Goal: Task Accomplishment & Management: Manage account settings

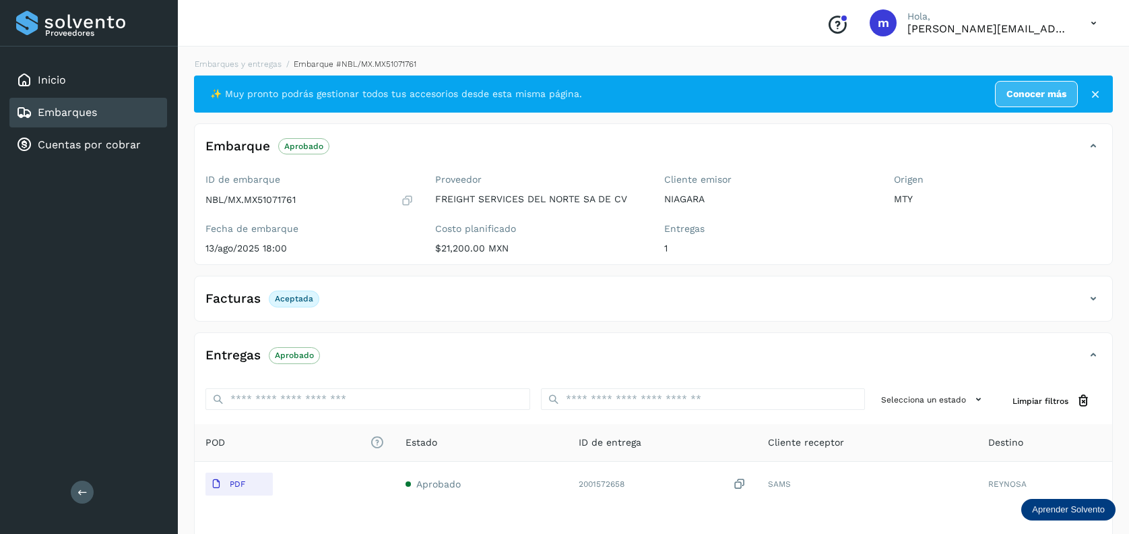
scroll to position [90, 0]
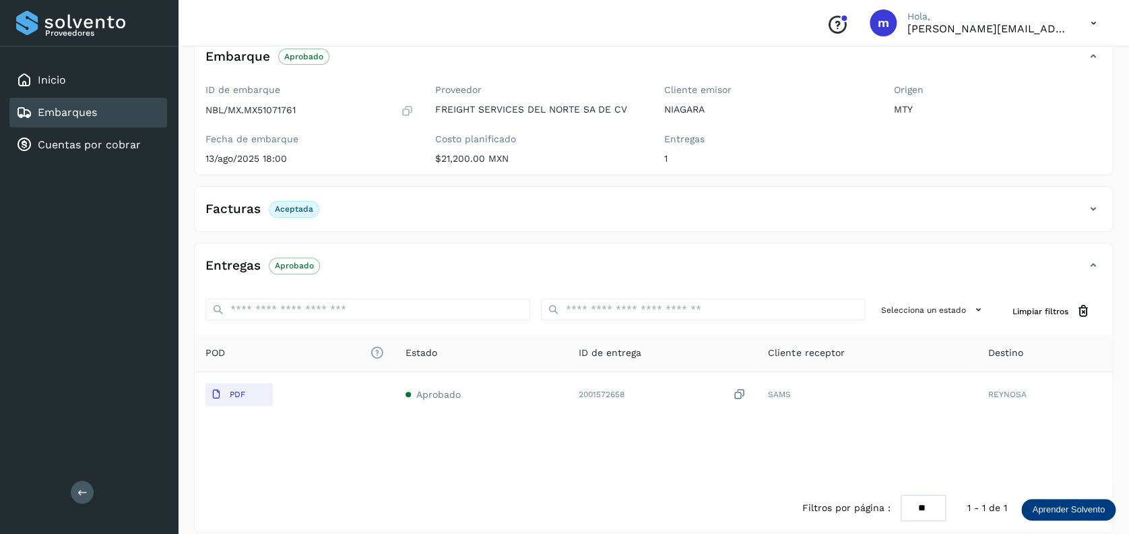
click at [101, 124] on div "Embarques" at bounding box center [88, 113] width 158 height 30
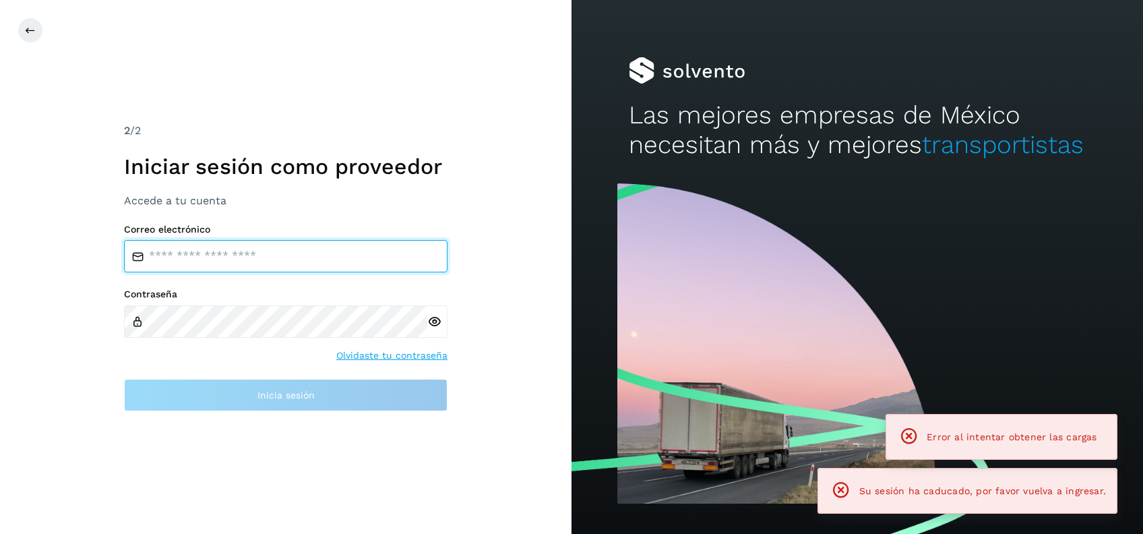
type input "**********"
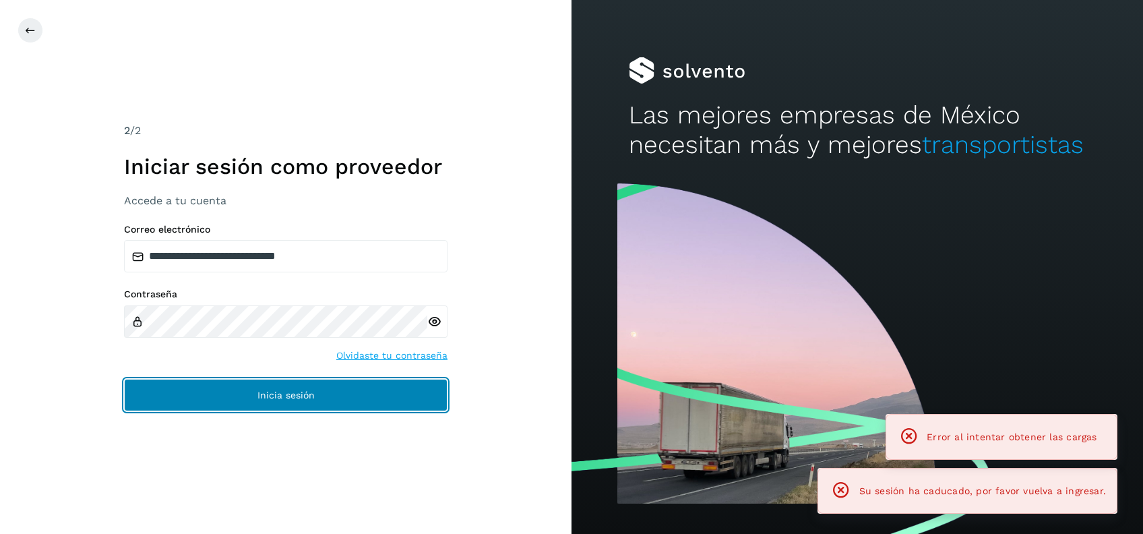
click at [334, 393] on button "Inicia sesión" at bounding box center [285, 395] width 323 height 32
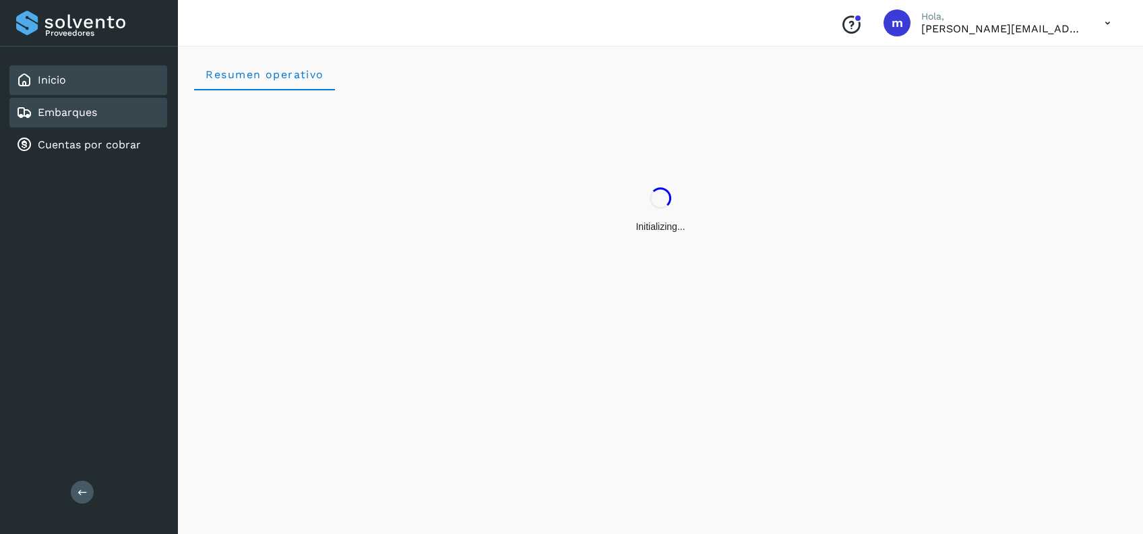
click at [69, 120] on div "Embarques" at bounding box center [88, 113] width 158 height 30
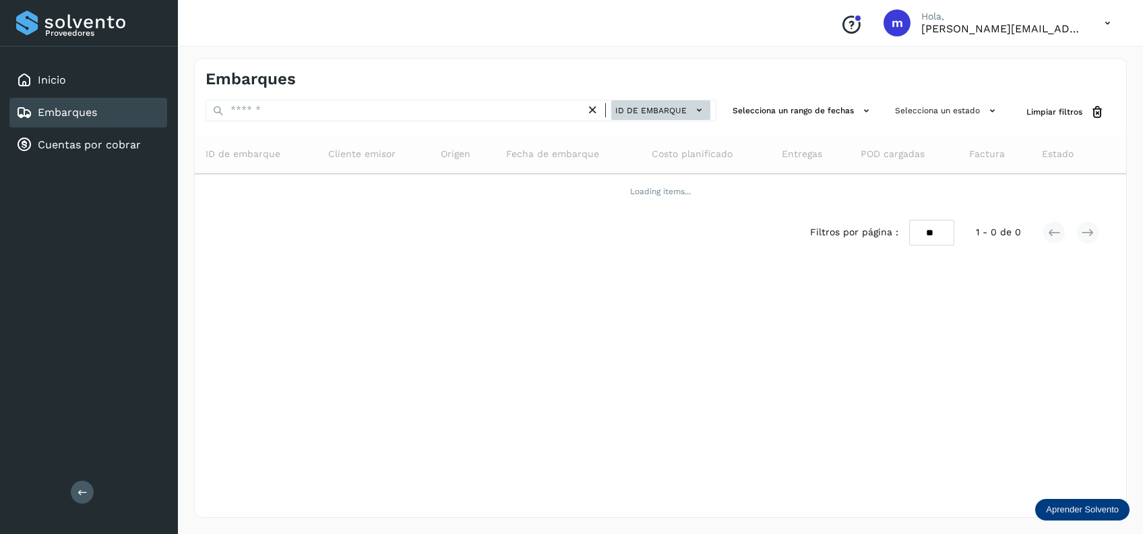
click at [674, 113] on span "ID de embarque" at bounding box center [650, 110] width 71 height 12
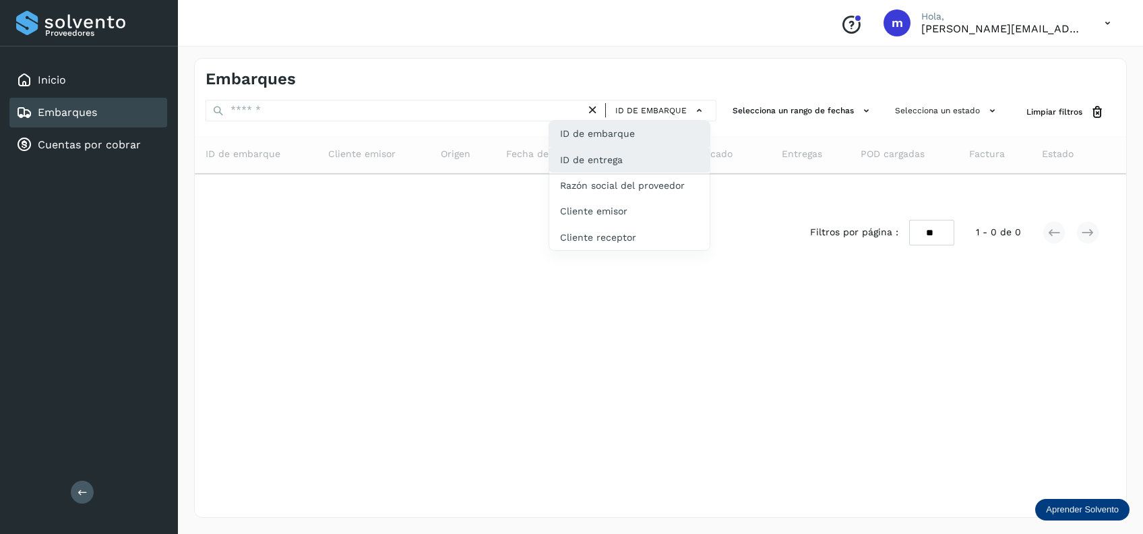
click at [641, 198] on div "ID de entrega" at bounding box center [629, 211] width 160 height 26
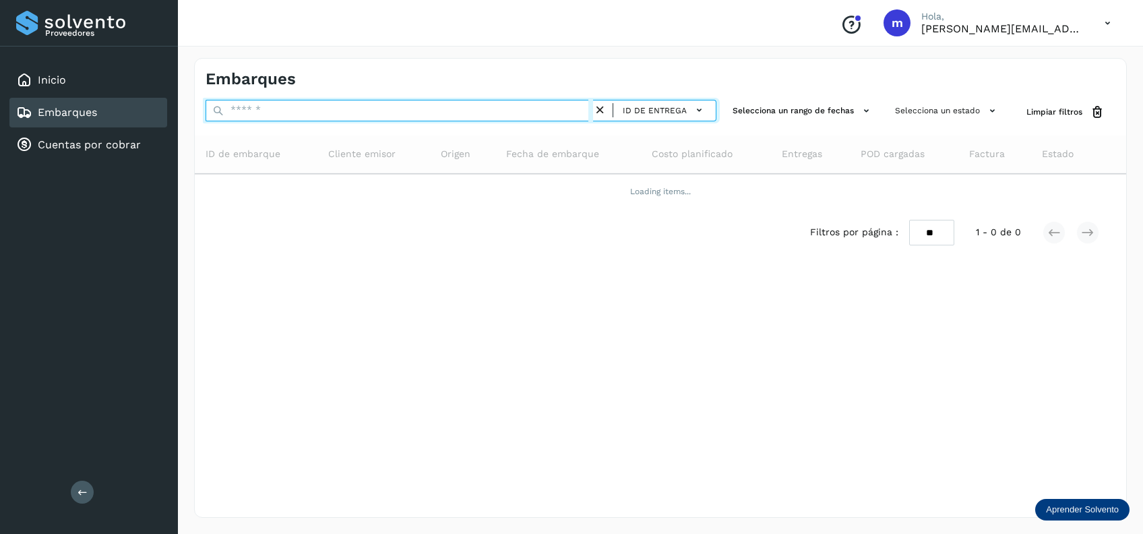
click at [409, 110] on input "text" at bounding box center [399, 111] width 387 height 22
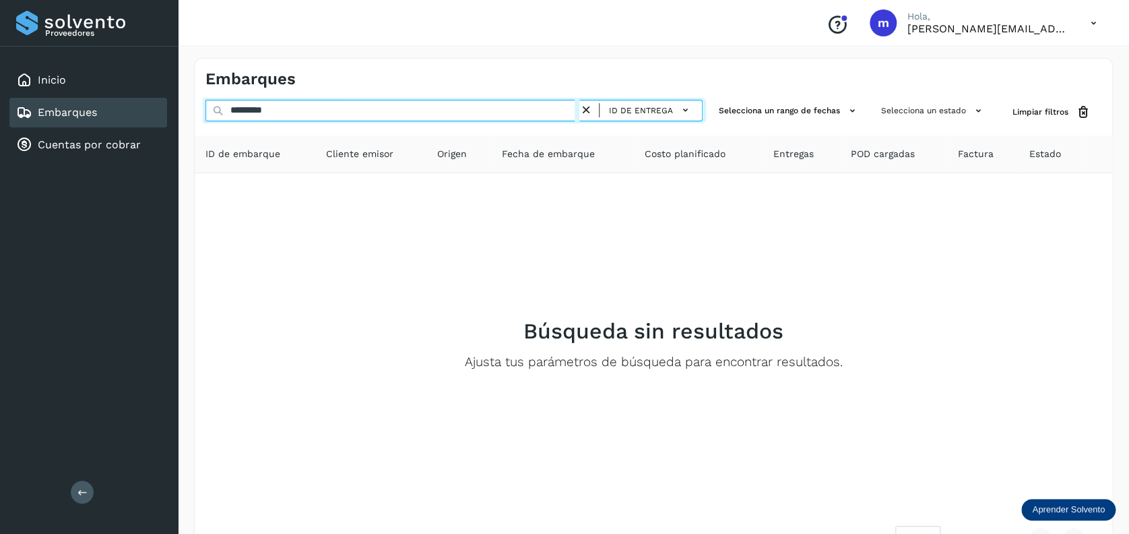
type input "**********"
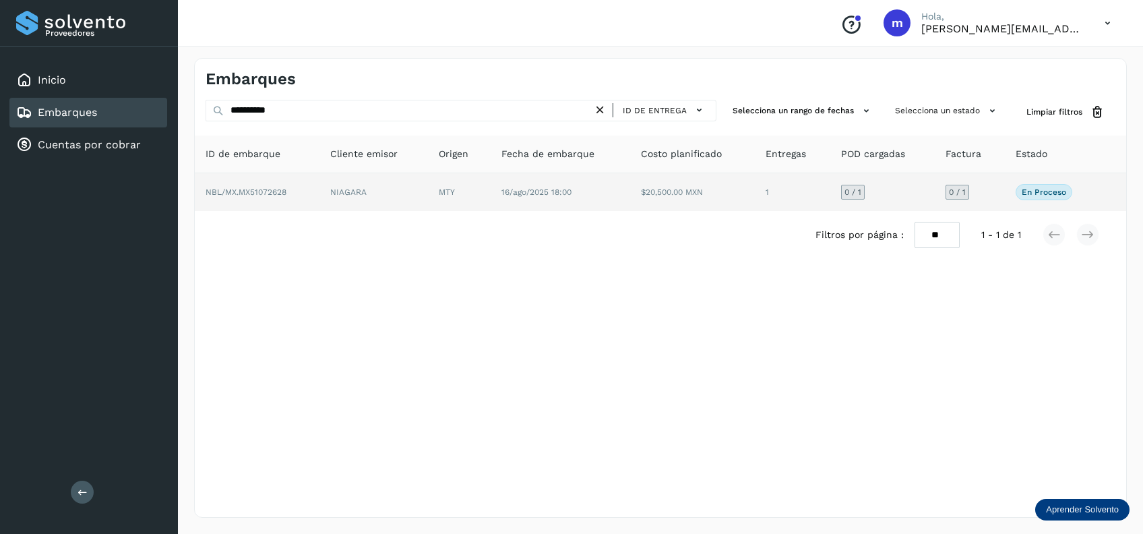
click at [755, 190] on td "$20,500.00 MXN" at bounding box center [792, 192] width 75 height 38
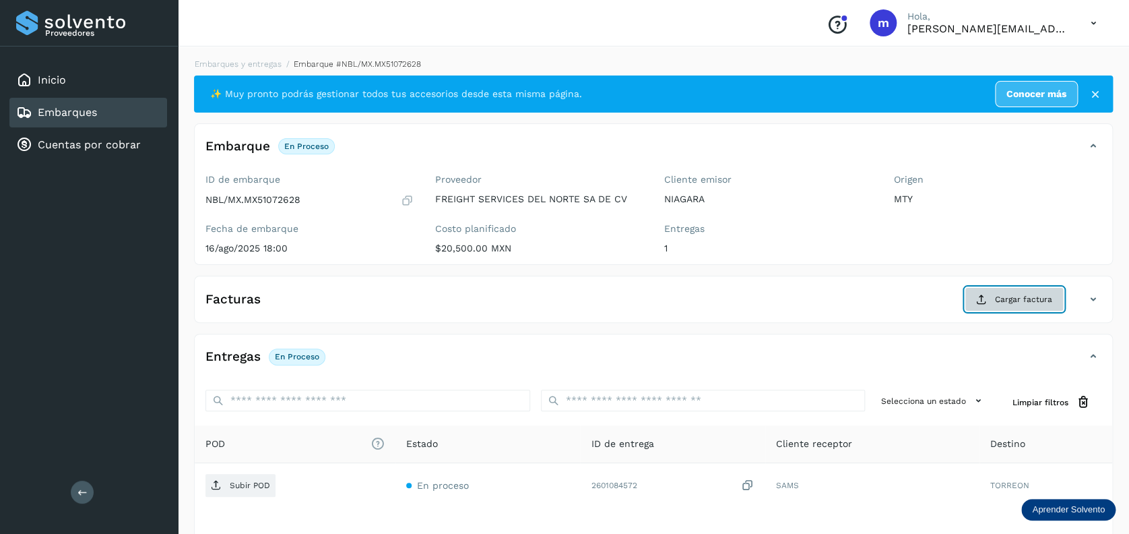
click at [1019, 298] on span "Cargar factura" at bounding box center [1023, 299] width 57 height 12
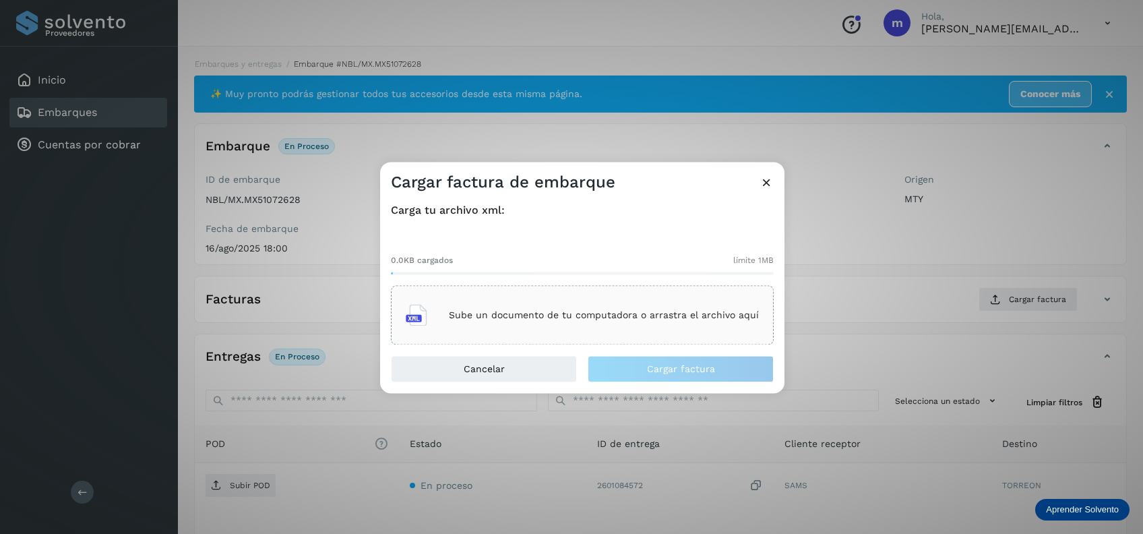
click at [587, 316] on p "Sube un documento de tu computadora o arrastra el archivo aquí" at bounding box center [604, 314] width 310 height 11
click at [501, 317] on p "Sube un documento de tu computadora o arrastra el archivo aquí" at bounding box center [604, 314] width 310 height 11
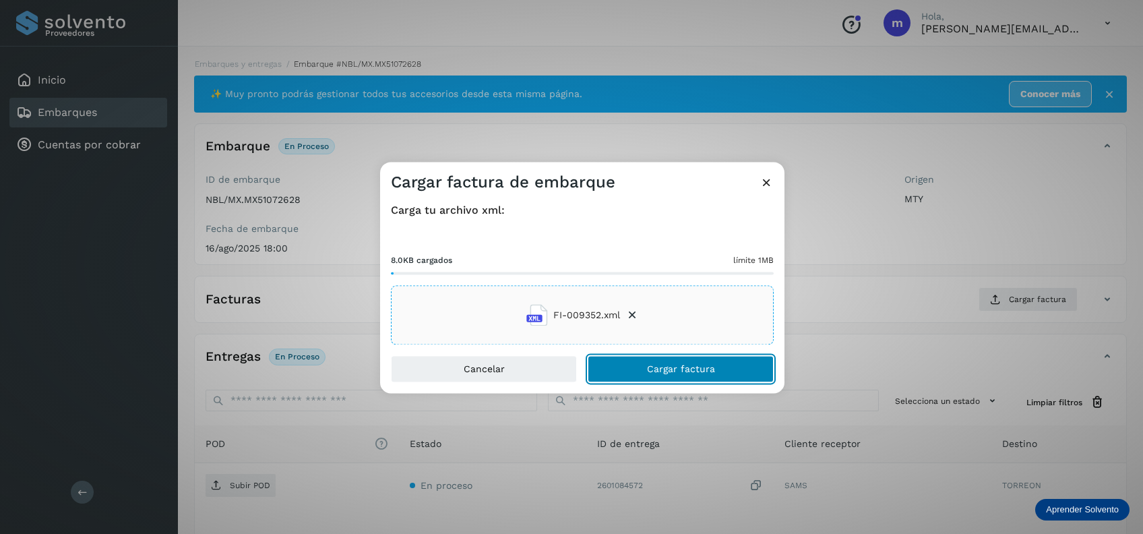
click at [701, 372] on span "Cargar factura" at bounding box center [681, 369] width 68 height 9
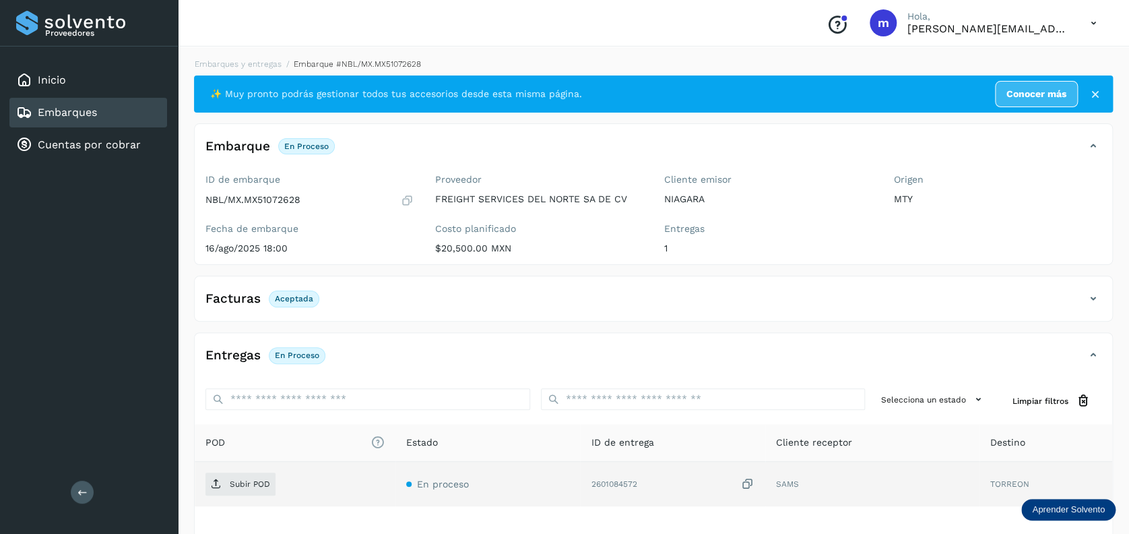
click at [750, 484] on icon at bounding box center [747, 484] width 13 height 14
click at [751, 480] on icon at bounding box center [747, 484] width 13 height 14
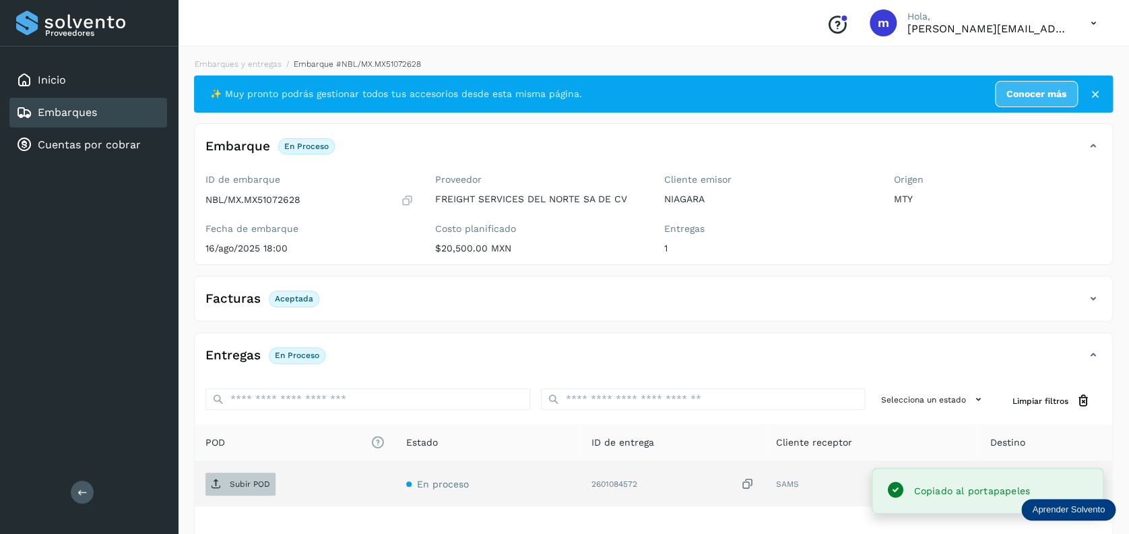
click at [222, 486] on span "Subir POD" at bounding box center [241, 484] width 70 height 22
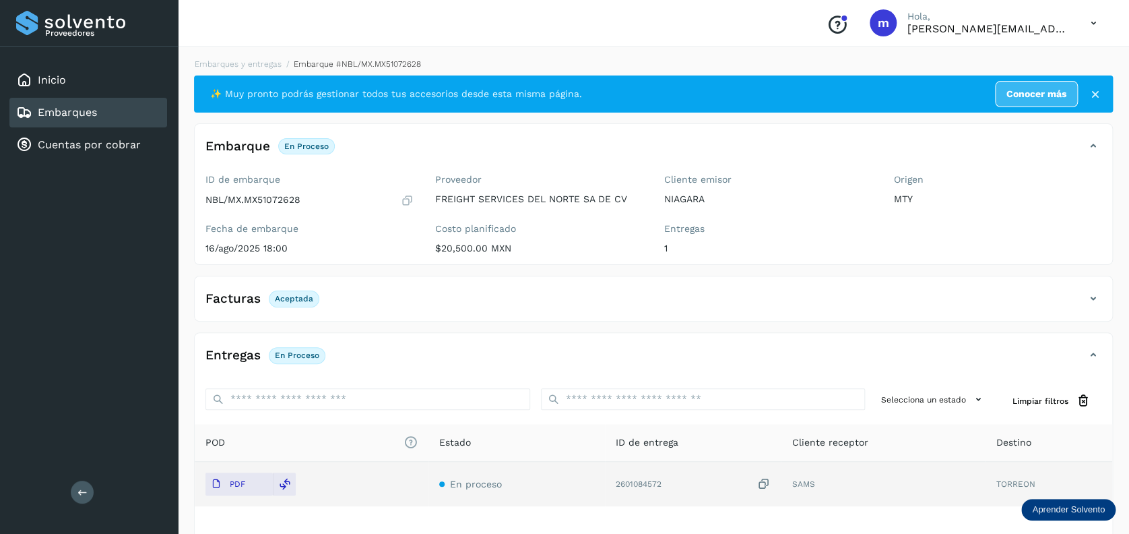
click at [77, 123] on div "Embarques" at bounding box center [88, 113] width 158 height 30
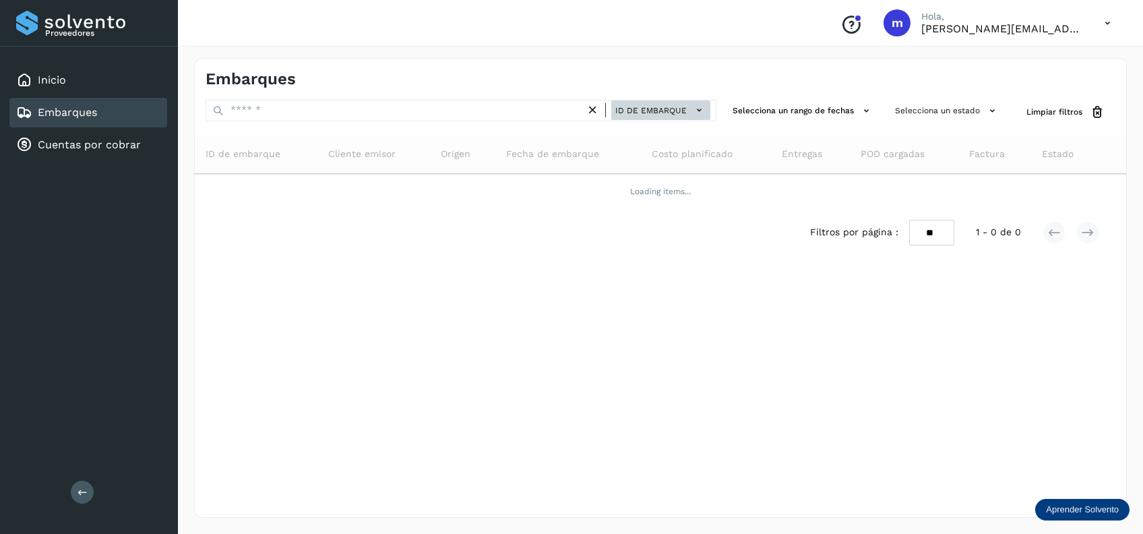
click at [674, 106] on span "ID de embarque" at bounding box center [650, 110] width 71 height 12
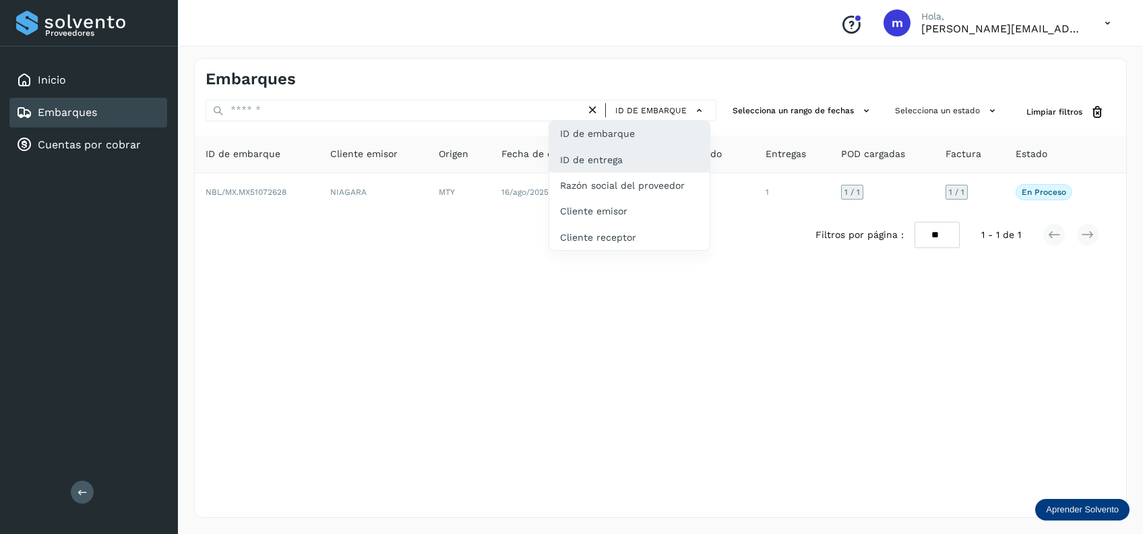
click at [618, 198] on div "ID de entrega" at bounding box center [629, 211] width 160 height 26
type input "**********"
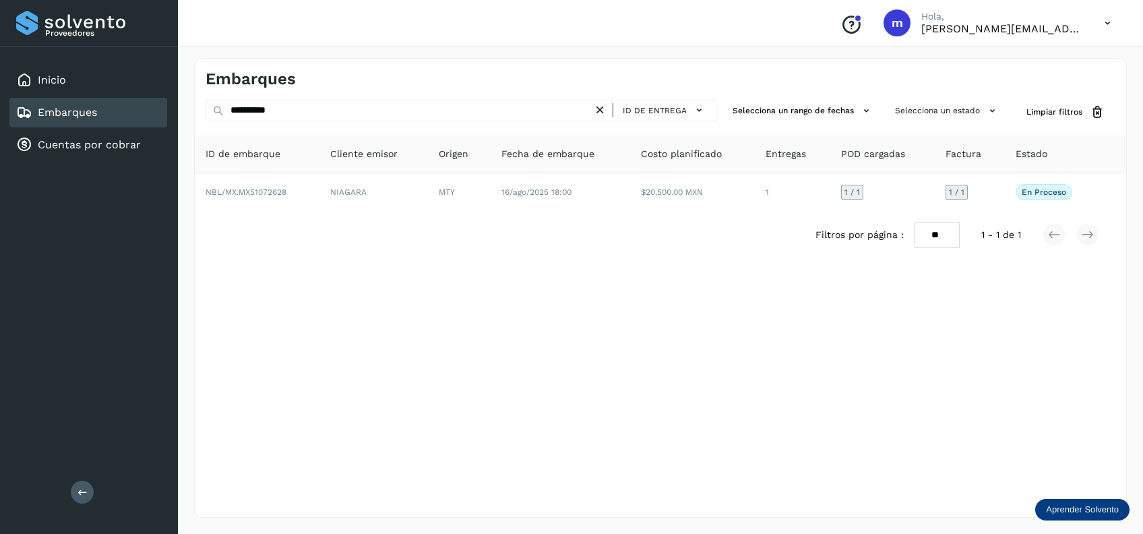
click at [602, 109] on icon at bounding box center [600, 110] width 14 height 14
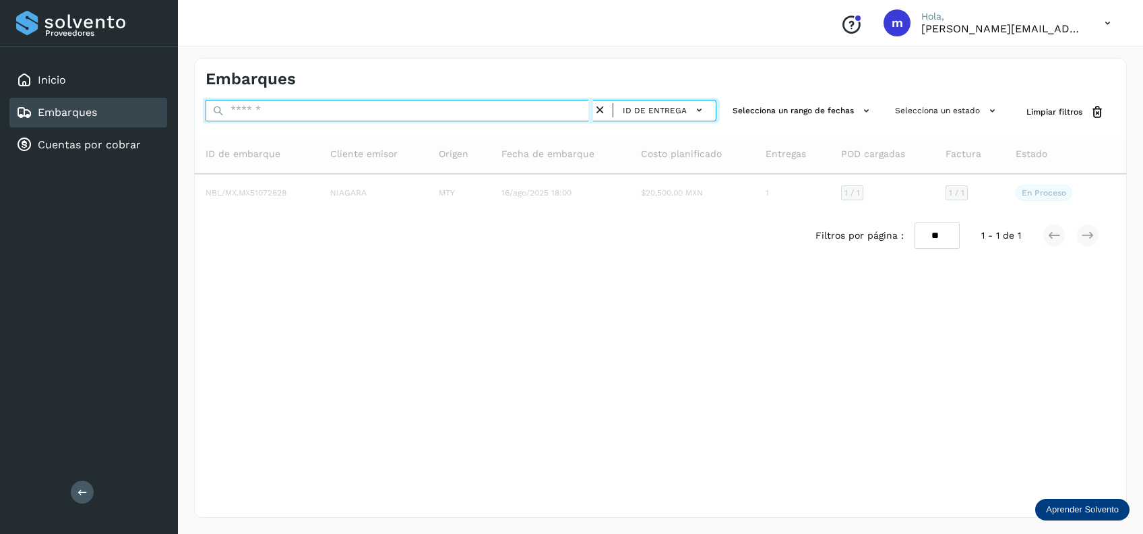
click at [329, 110] on input "text" at bounding box center [399, 111] width 387 height 22
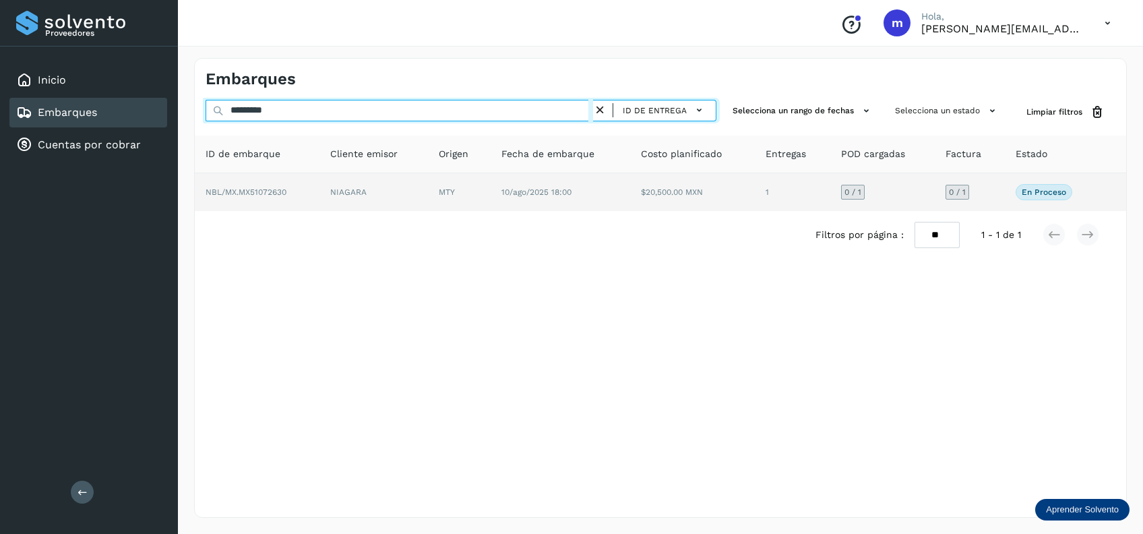
type input "*********"
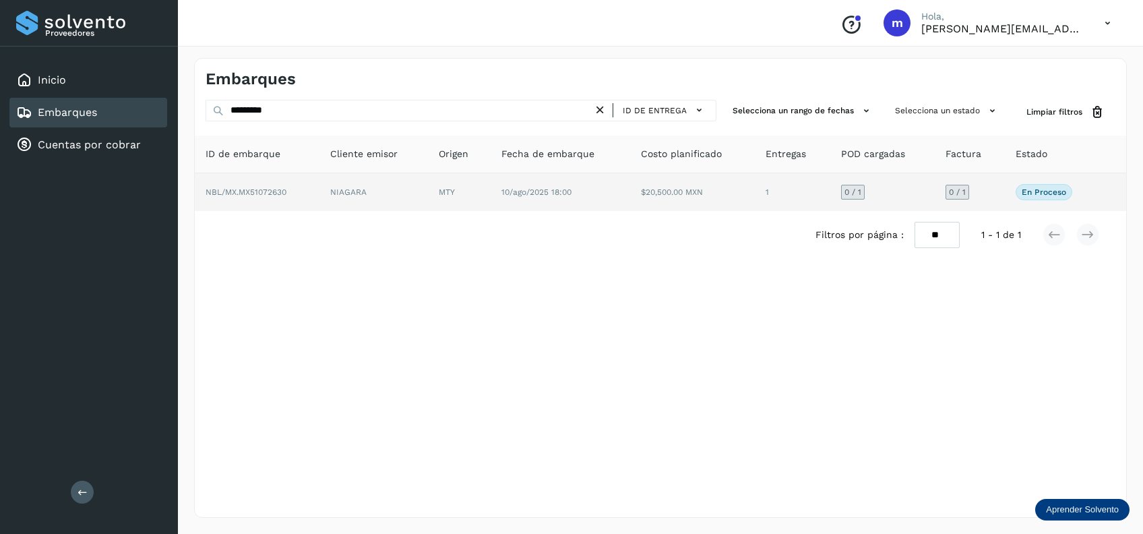
click at [630, 200] on td "10/ago/2025 18:00" at bounding box center [692, 192] width 125 height 38
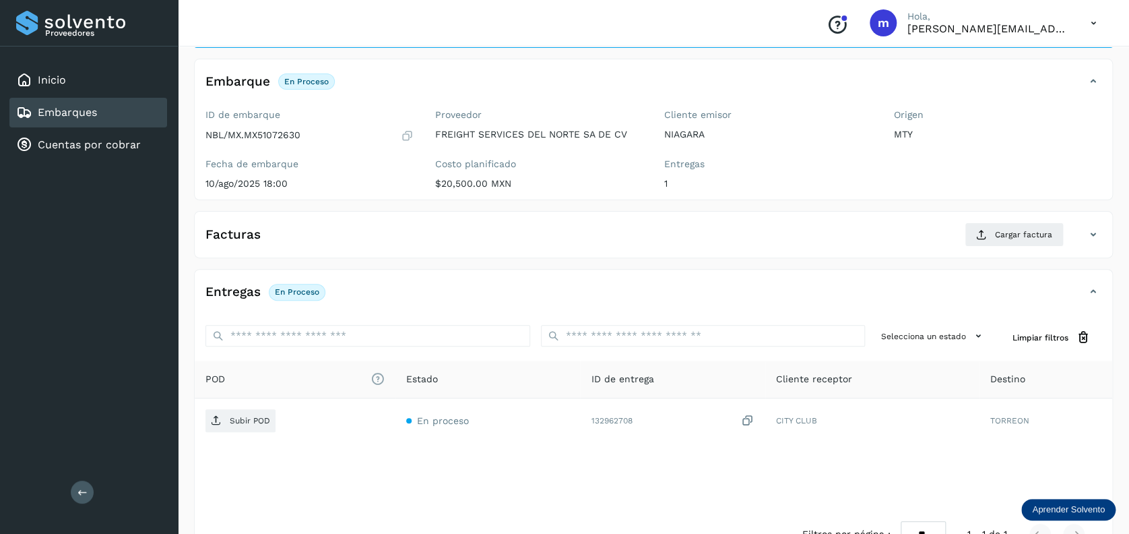
scroll to position [90, 0]
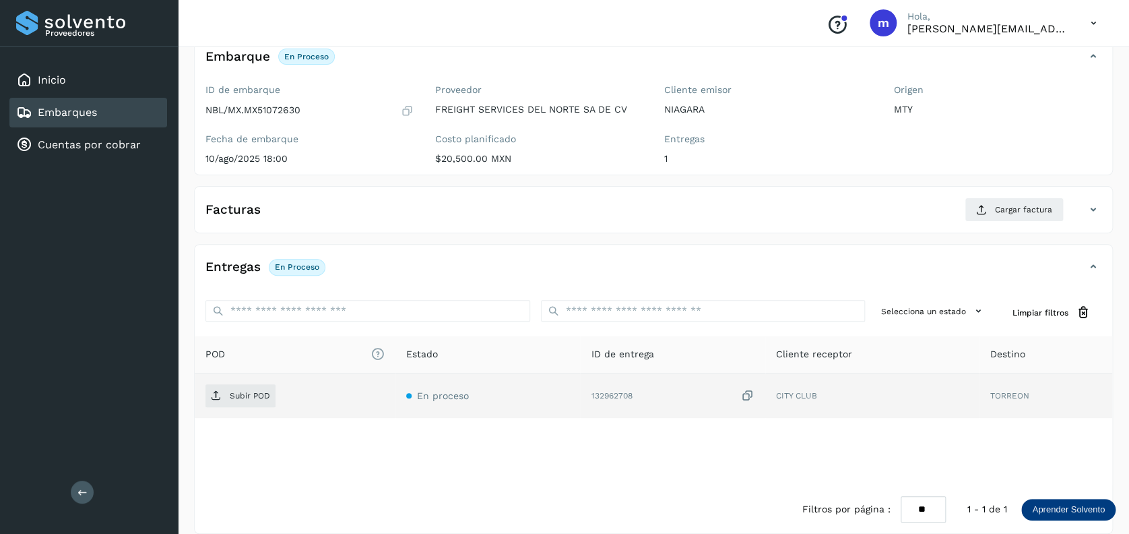
click at [749, 394] on icon at bounding box center [747, 396] width 13 height 14
click at [743, 394] on icon at bounding box center [747, 396] width 13 height 14
click at [765, 405] on td "132962708" at bounding box center [872, 395] width 214 height 44
click at [745, 393] on icon at bounding box center [747, 396] width 13 height 14
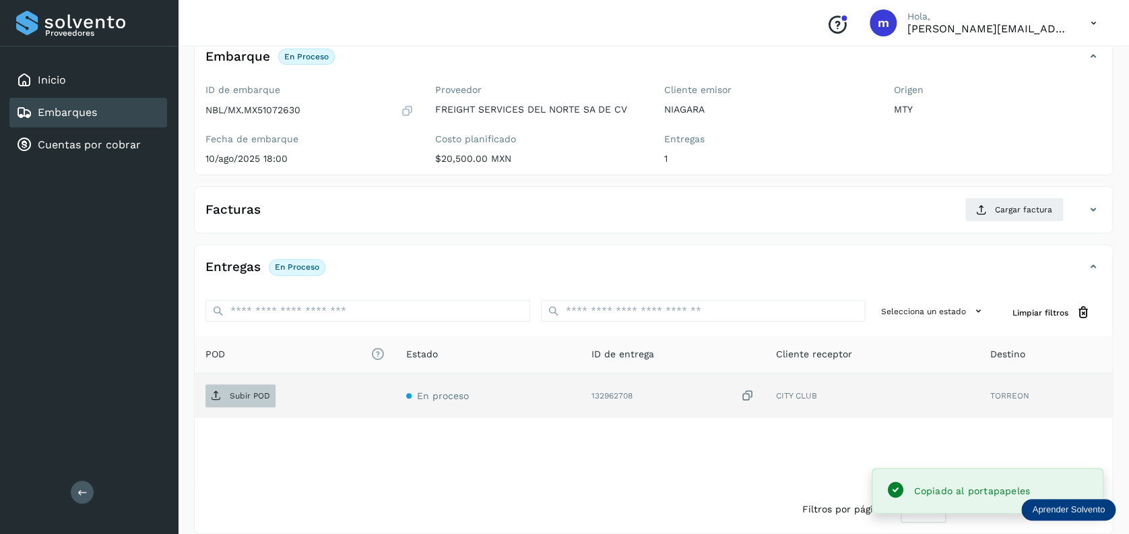
click at [240, 396] on p "Subir POD" at bounding box center [250, 395] width 40 height 9
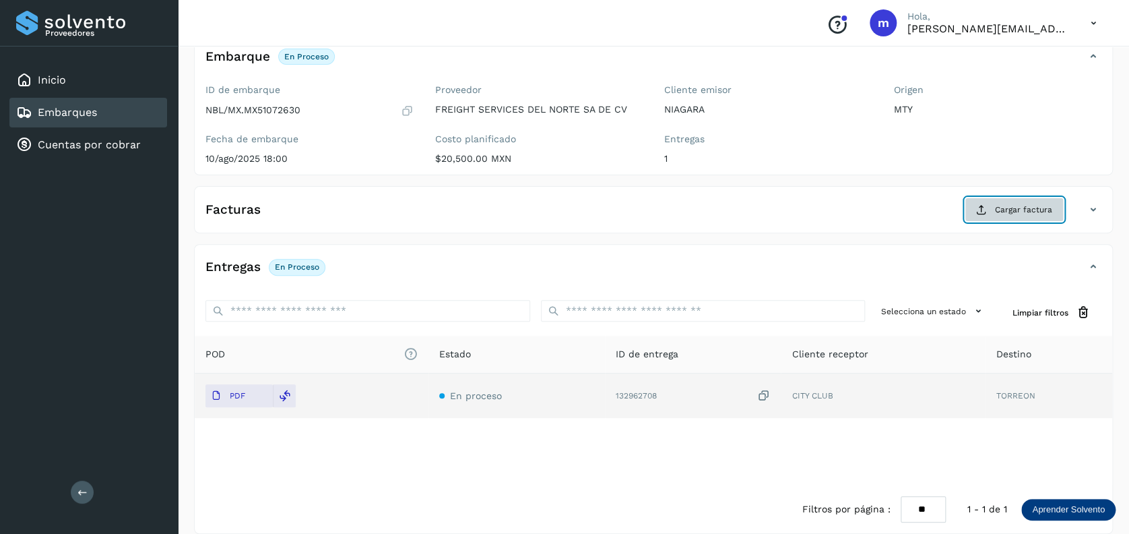
click at [1021, 210] on span "Cargar factura" at bounding box center [1023, 209] width 57 height 12
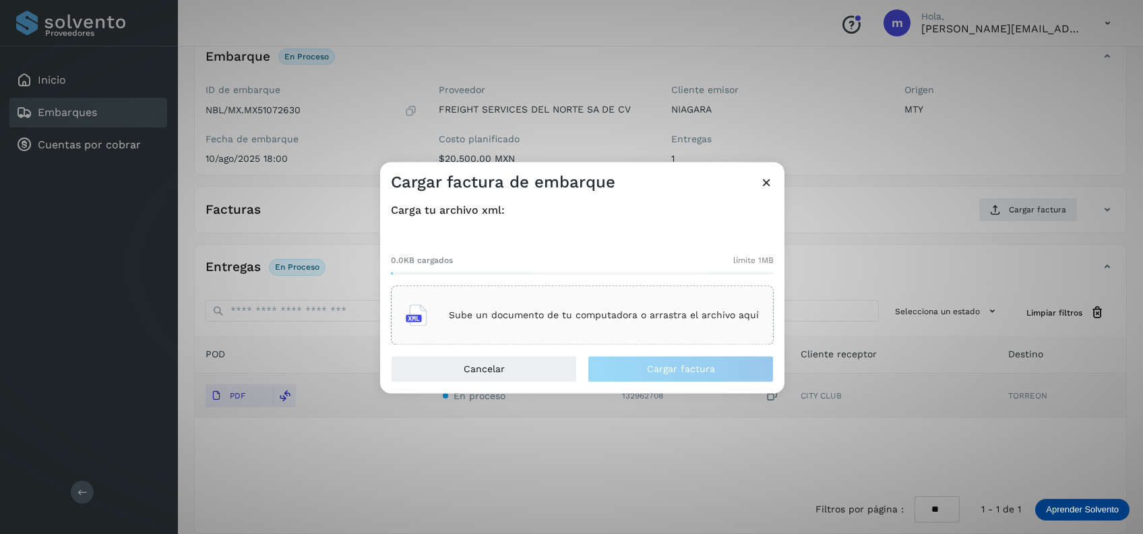
click at [563, 320] on p "Sube un documento de tu computadora o arrastra el archivo aquí" at bounding box center [604, 314] width 310 height 11
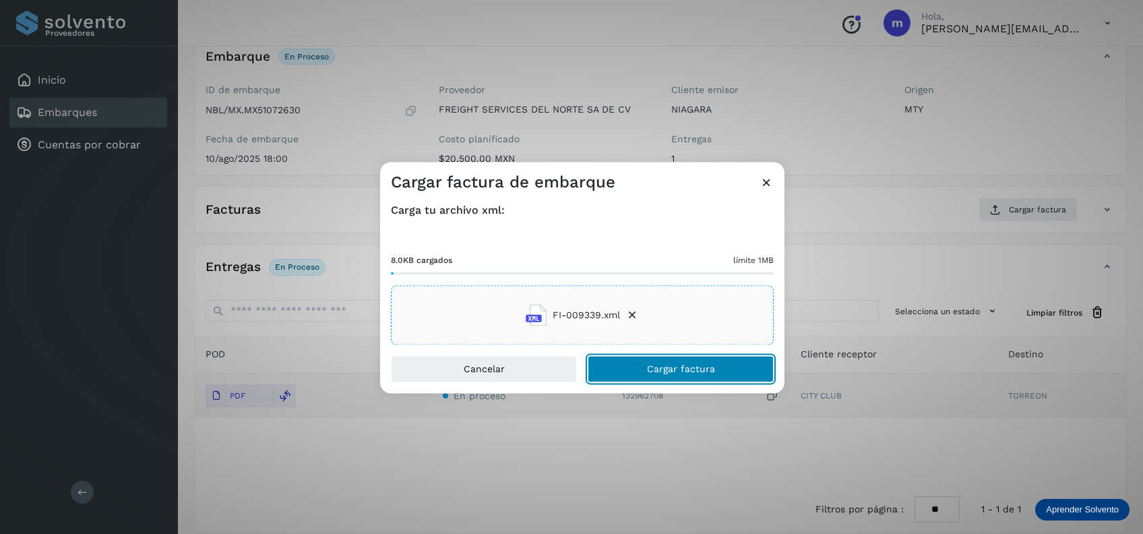
click at [702, 365] on span "Cargar factura" at bounding box center [681, 369] width 68 height 9
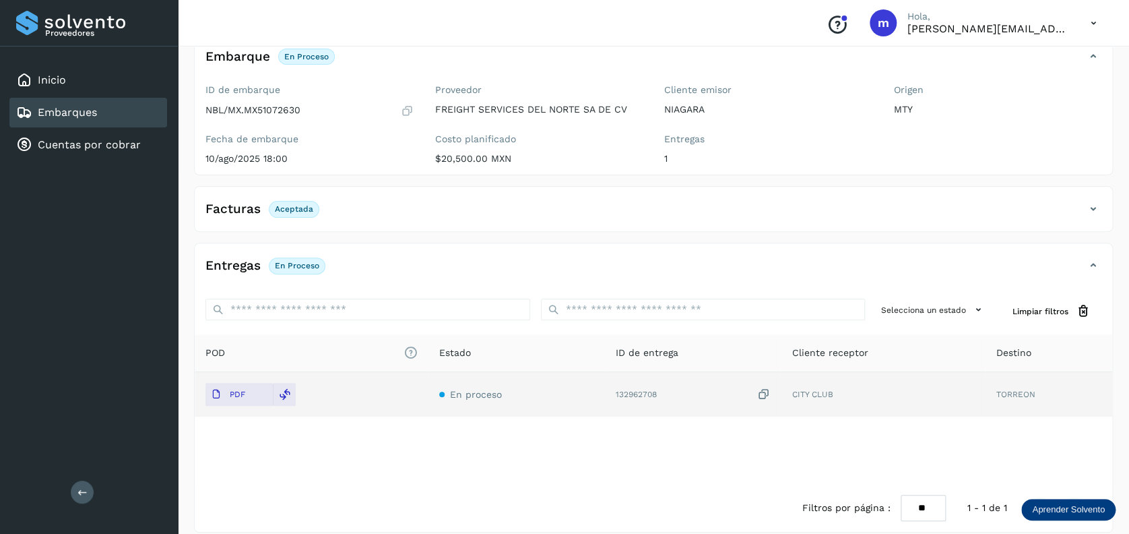
click at [88, 113] on link "Embarques" at bounding box center [67, 112] width 59 height 13
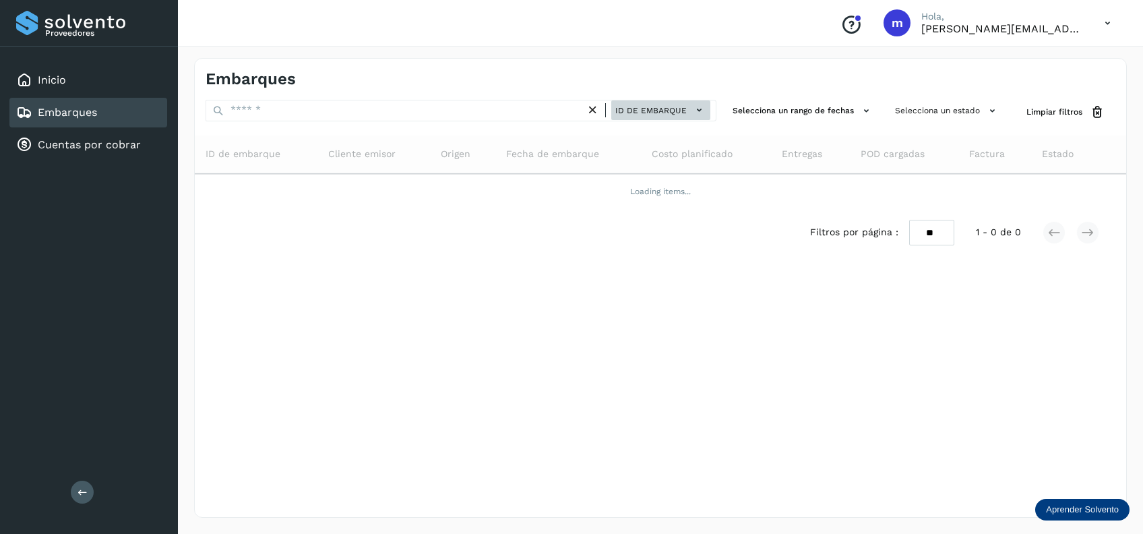
click at [658, 113] on span "ID de embarque" at bounding box center [650, 110] width 71 height 12
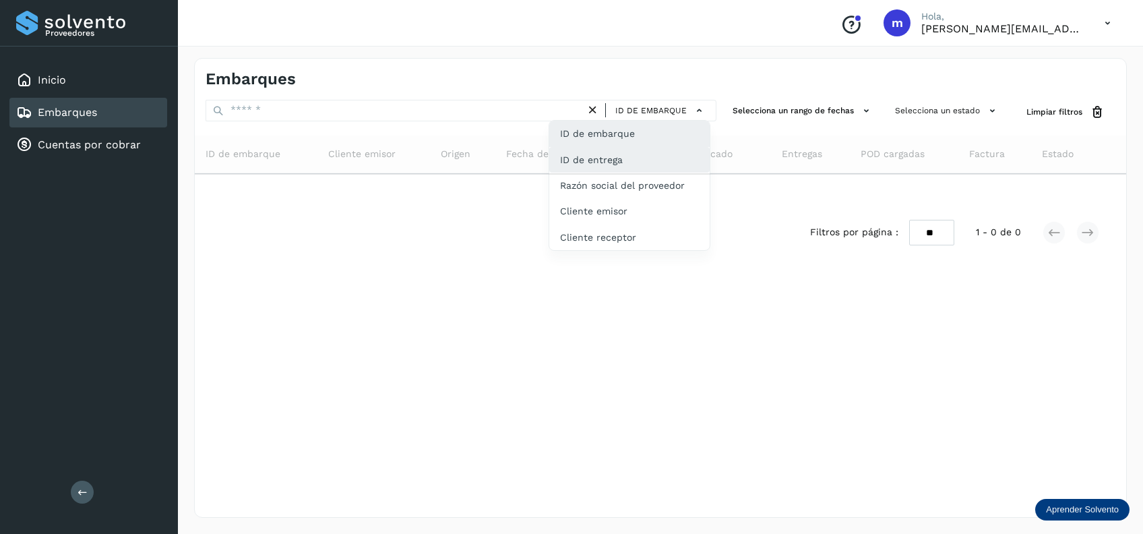
click at [611, 198] on div "ID de entrega" at bounding box center [629, 211] width 160 height 26
type input "*********"
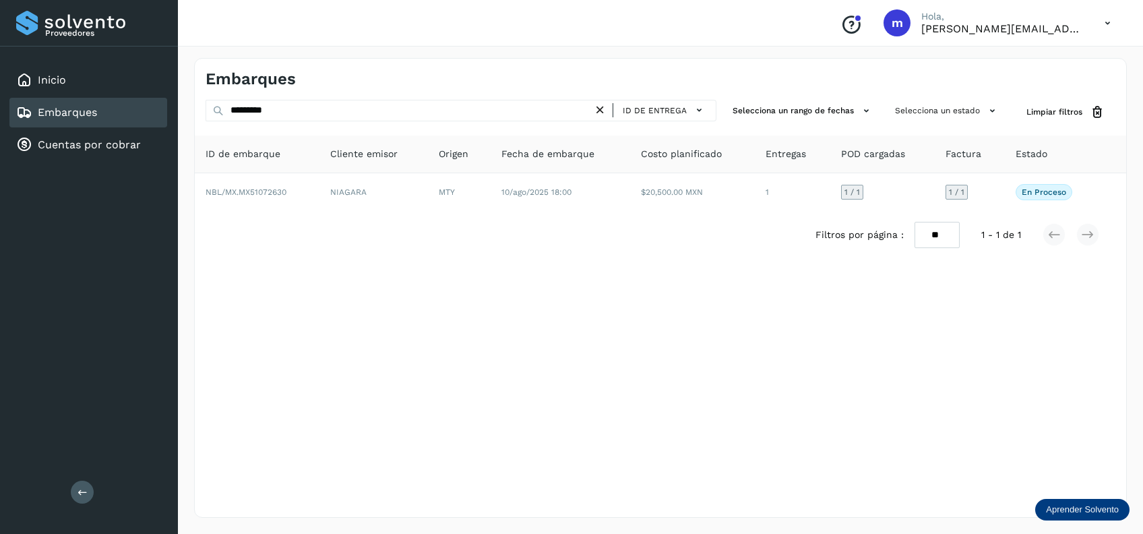
click at [596, 110] on icon at bounding box center [600, 110] width 14 height 14
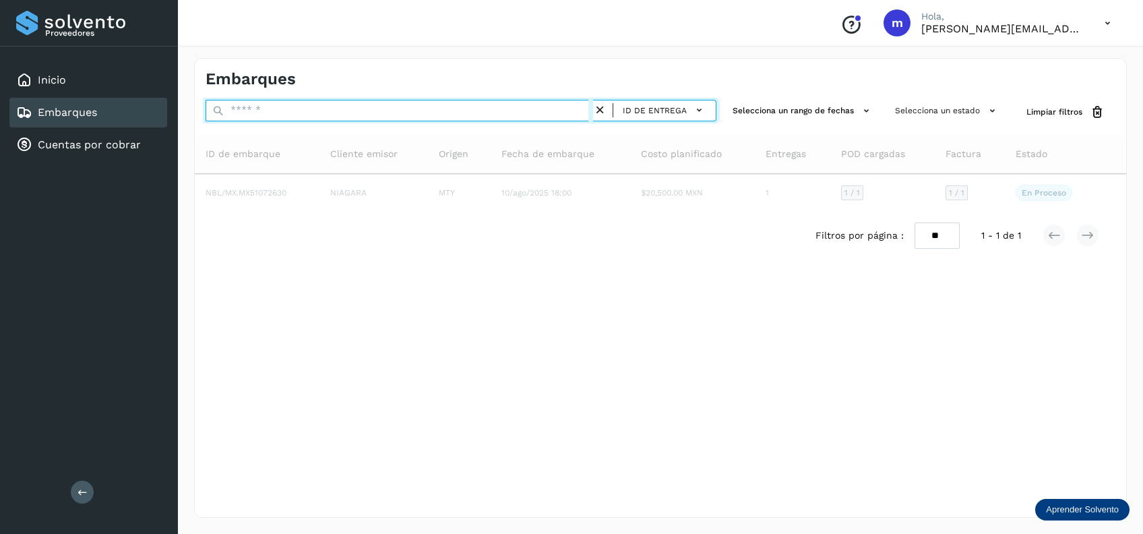
click at [382, 110] on input "text" at bounding box center [399, 111] width 387 height 22
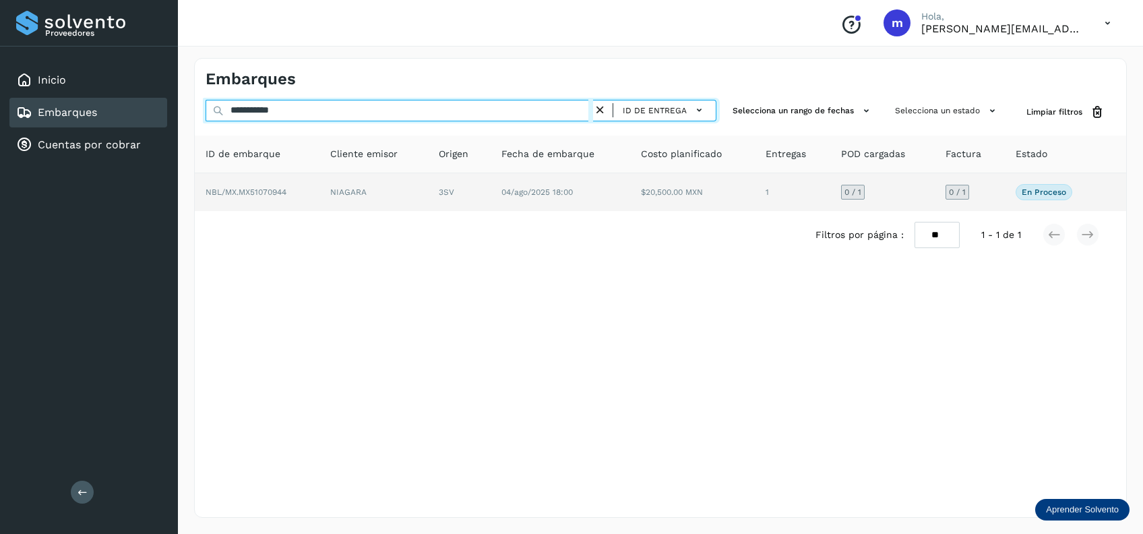
type input "**********"
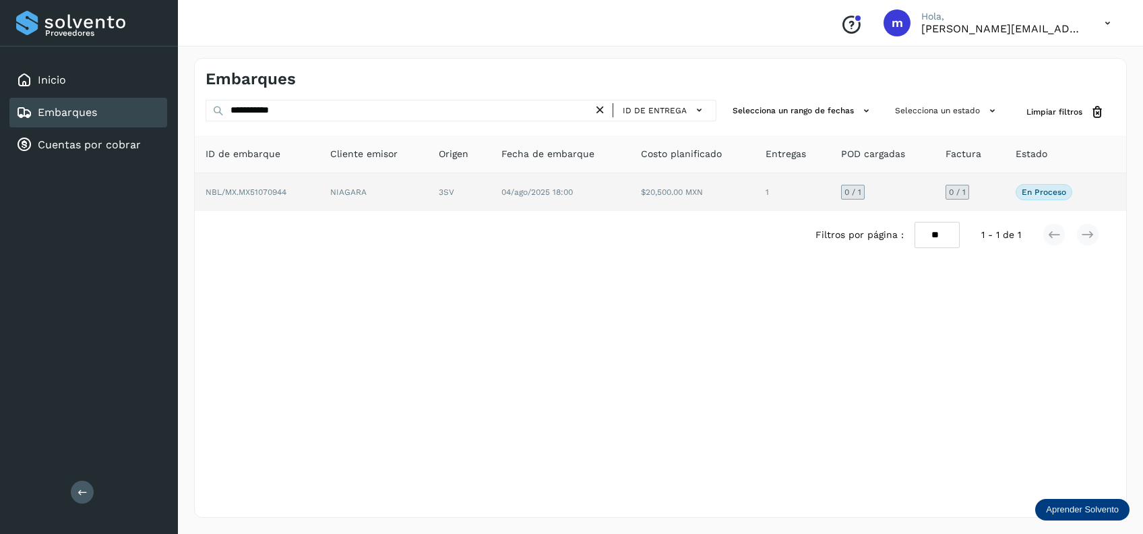
click at [630, 195] on td "04/ago/2025 18:00" at bounding box center [692, 192] width 125 height 38
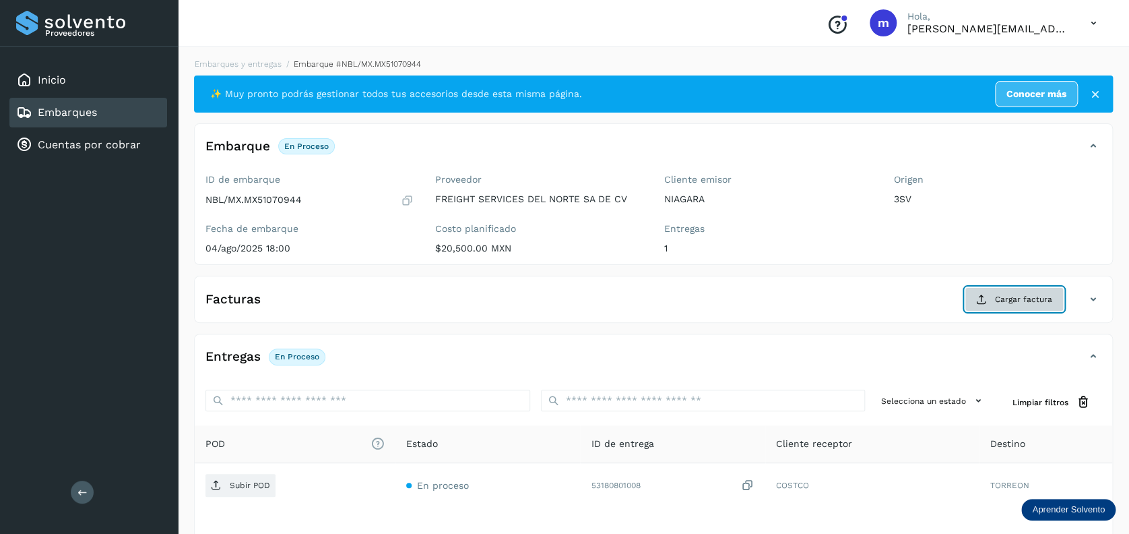
click at [1000, 294] on span "Cargar factura" at bounding box center [1023, 299] width 57 height 12
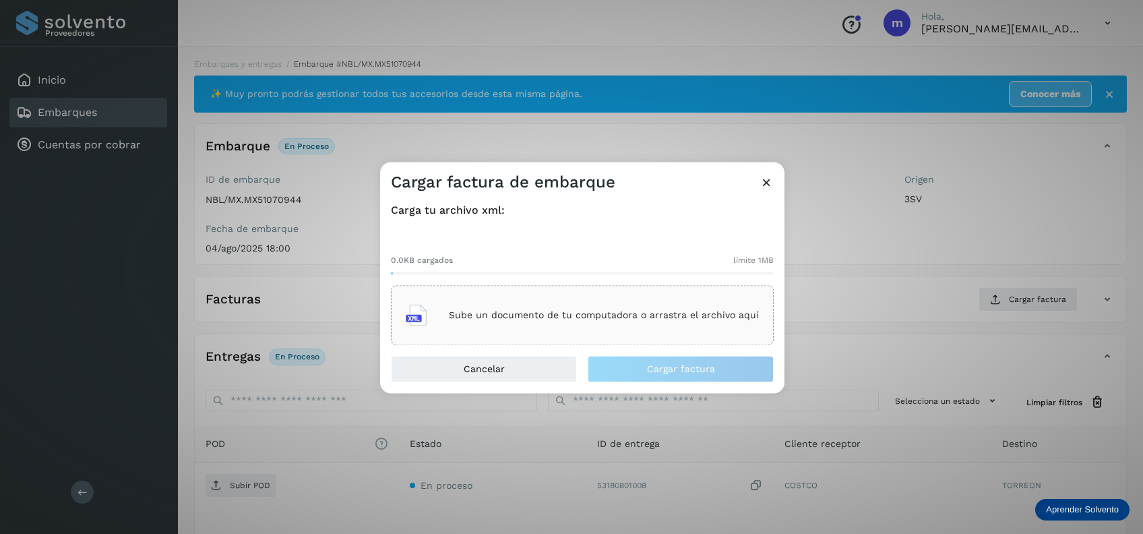
click at [531, 313] on p "Sube un documento de tu computadora o arrastra el archivo aquí" at bounding box center [604, 314] width 310 height 11
click at [769, 181] on icon at bounding box center [766, 182] width 14 height 14
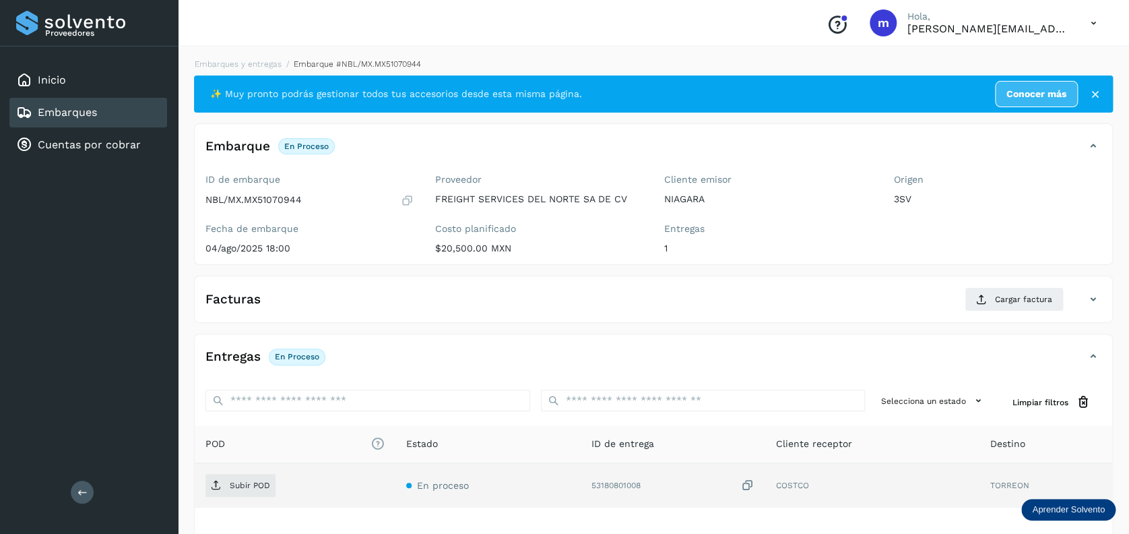
click at [750, 484] on icon at bounding box center [747, 485] width 13 height 14
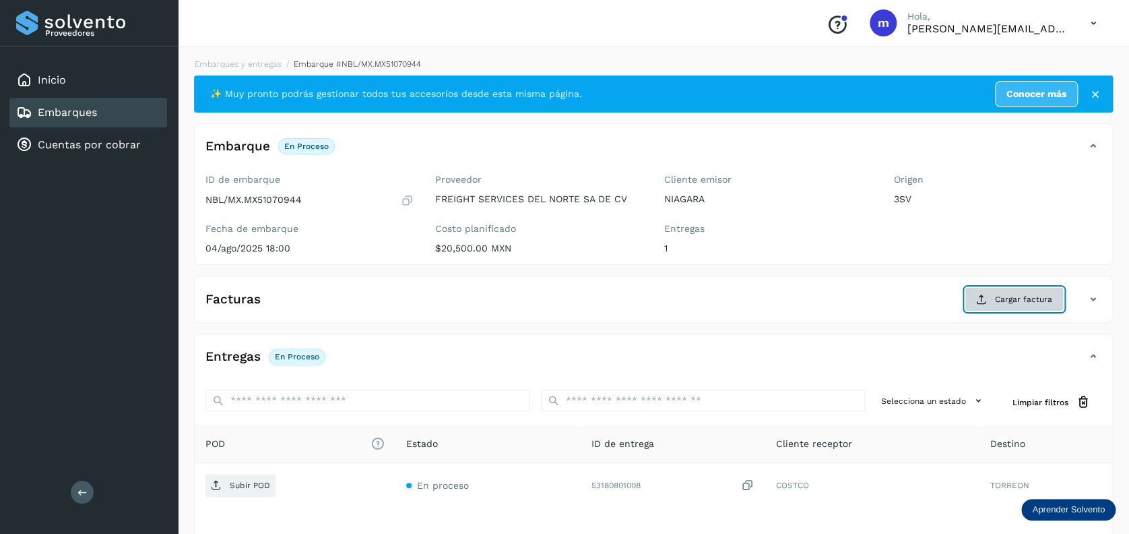
click at [1032, 300] on span "Cargar factura" at bounding box center [1023, 299] width 57 height 12
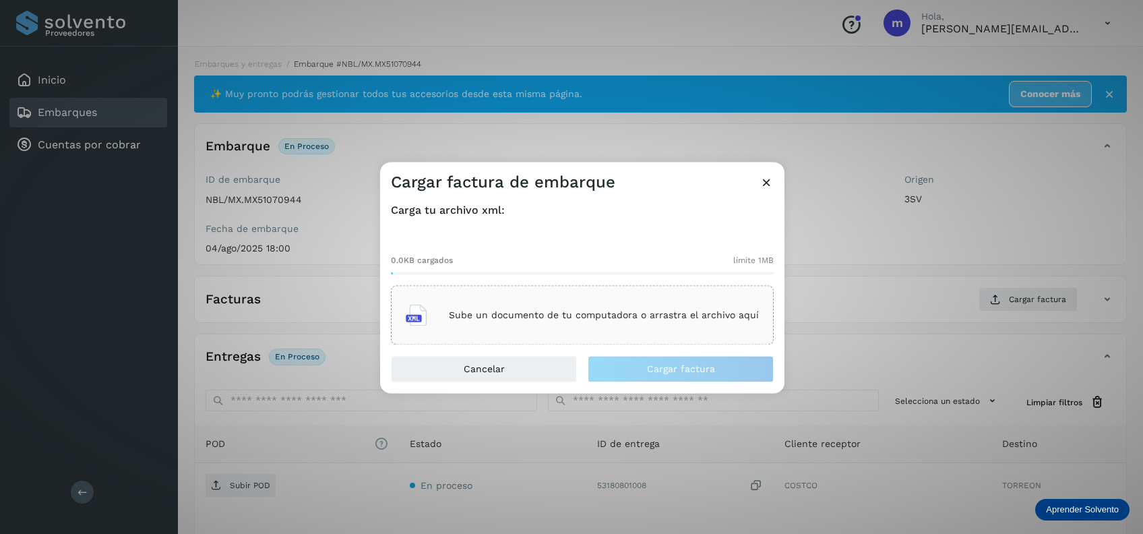
click at [609, 317] on p "Sube un documento de tu computadora o arrastra el archivo aquí" at bounding box center [604, 314] width 310 height 11
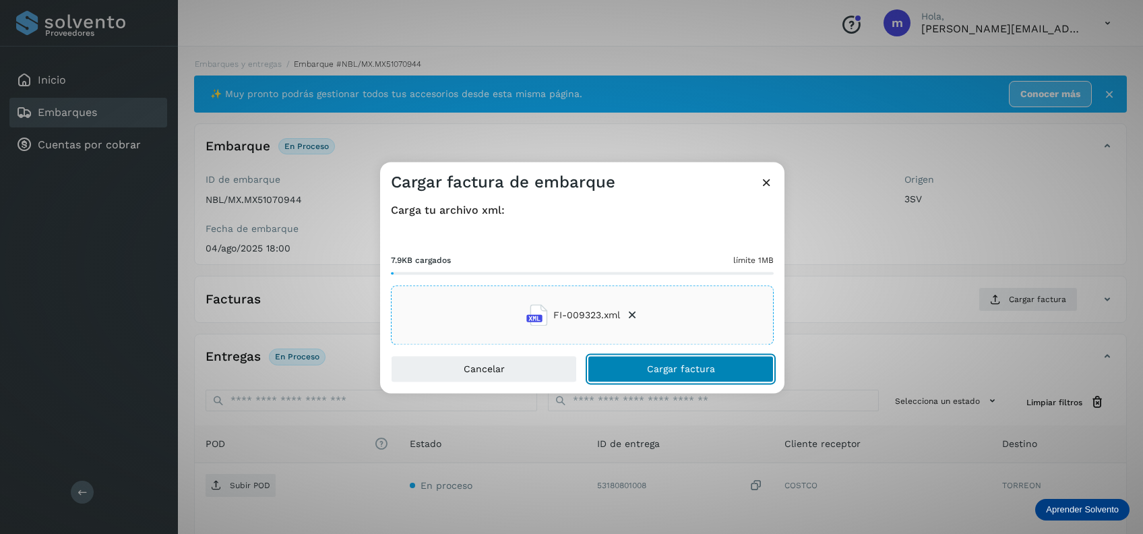
click at [692, 367] on span "Cargar factura" at bounding box center [681, 369] width 68 height 9
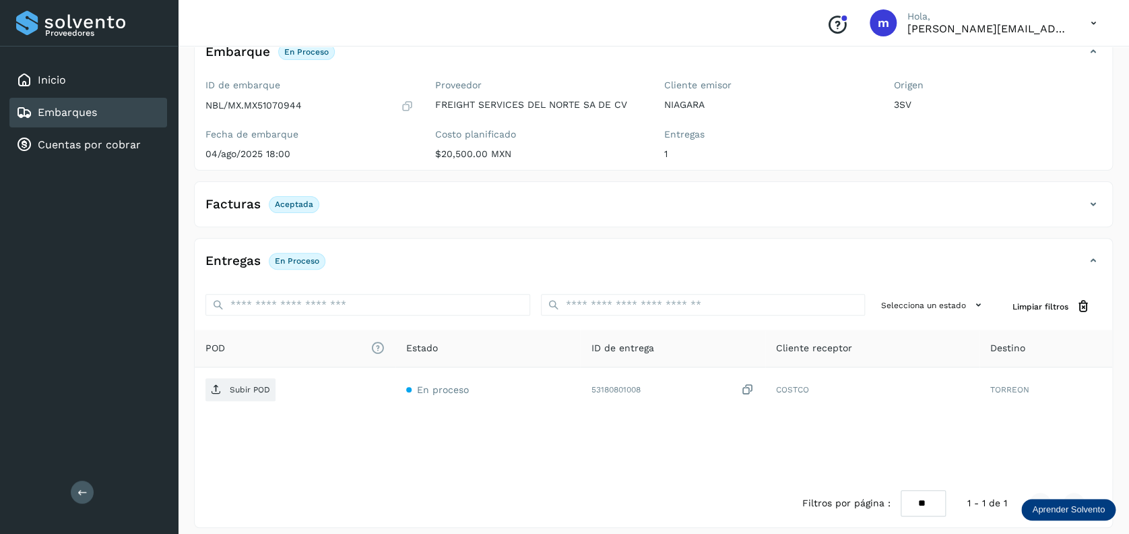
scroll to position [103, 0]
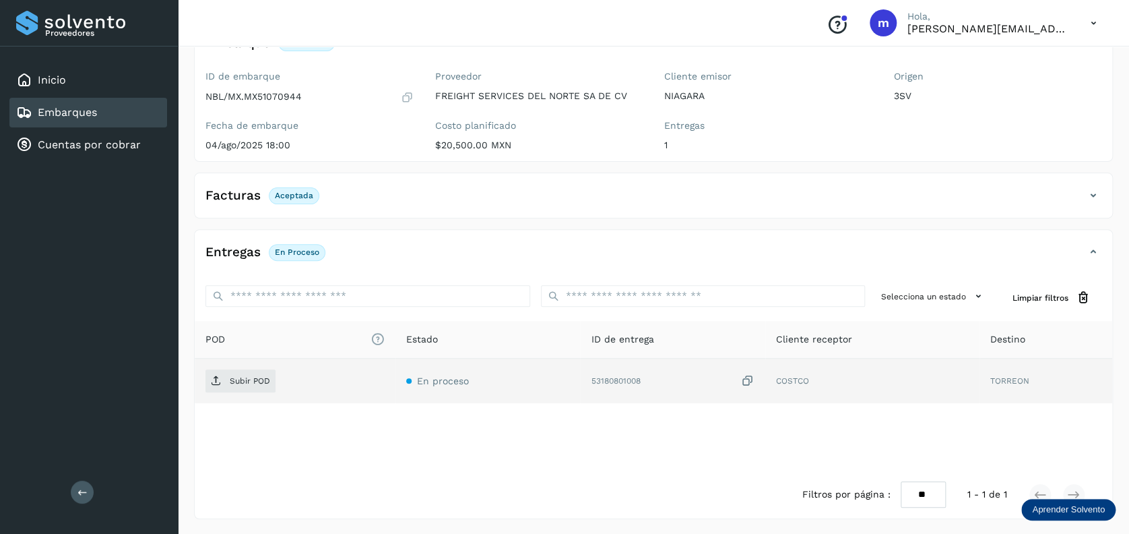
click at [753, 381] on icon at bounding box center [747, 381] width 13 height 14
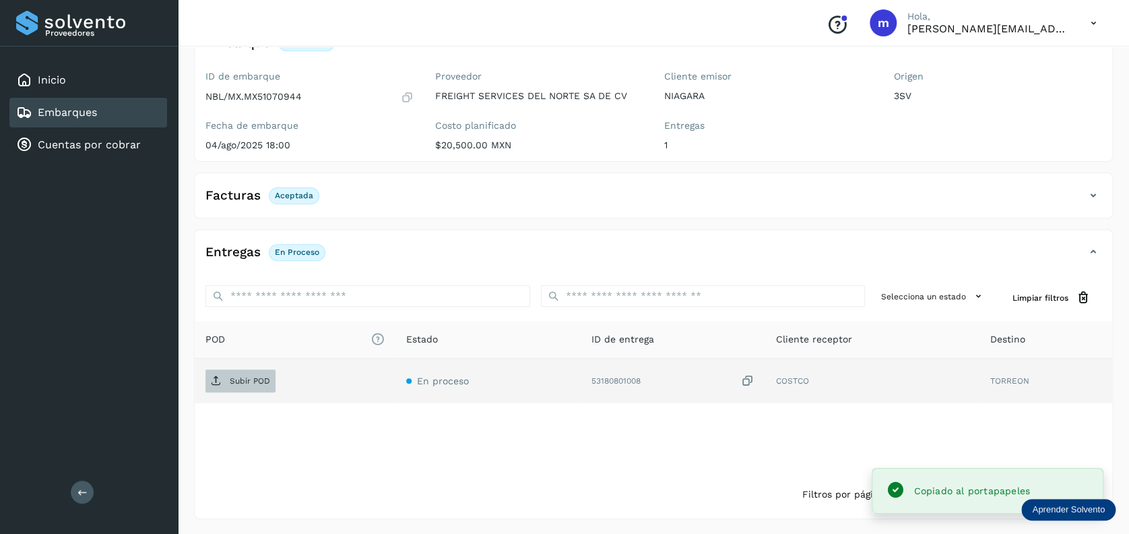
click at [238, 378] on p "Subir POD" at bounding box center [250, 380] width 40 height 9
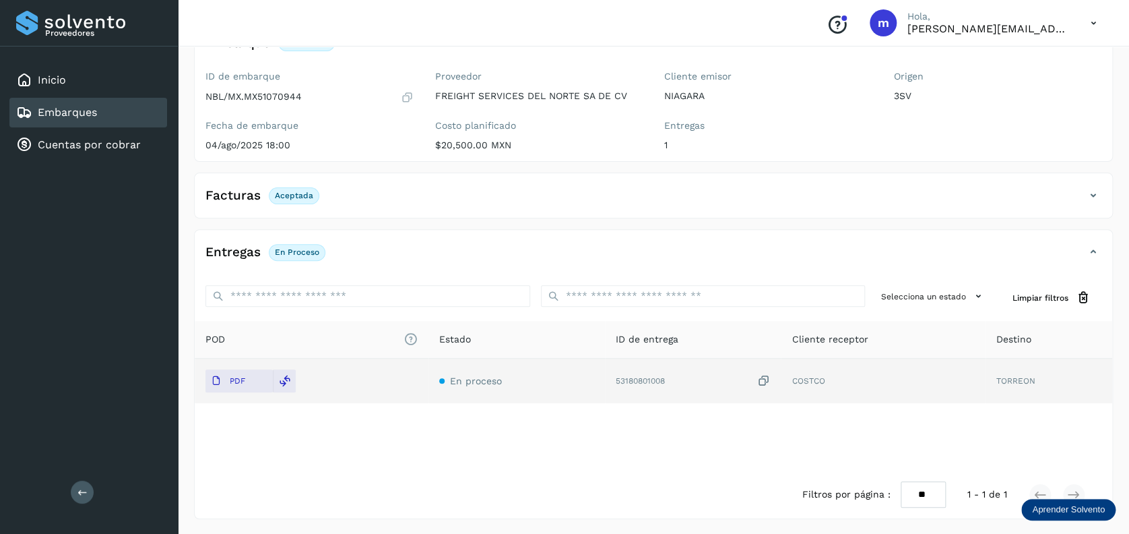
click at [75, 116] on link "Embarques" at bounding box center [67, 112] width 59 height 13
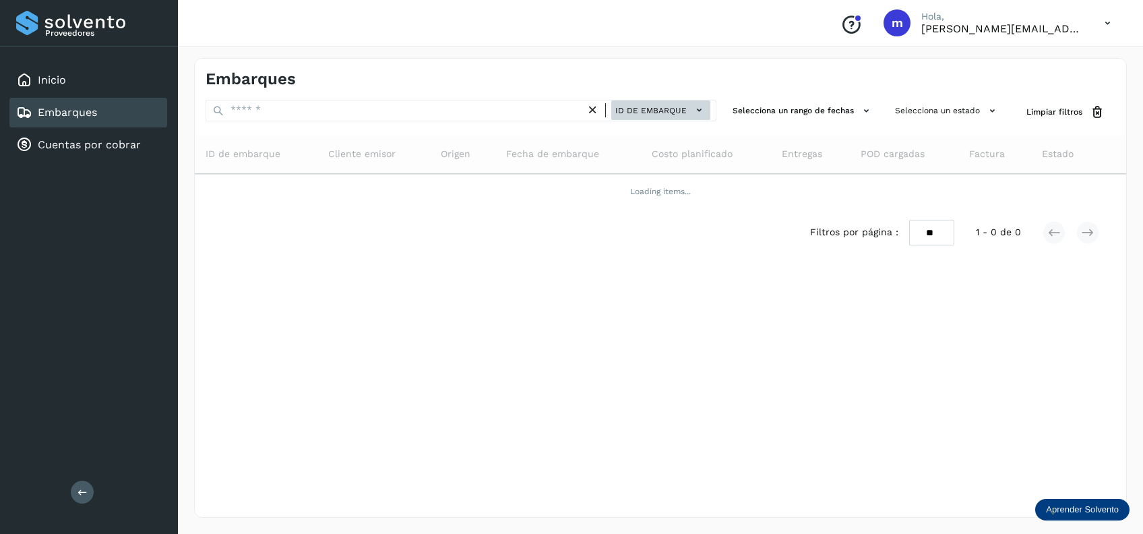
click at [629, 104] on span "ID de embarque" at bounding box center [650, 110] width 71 height 12
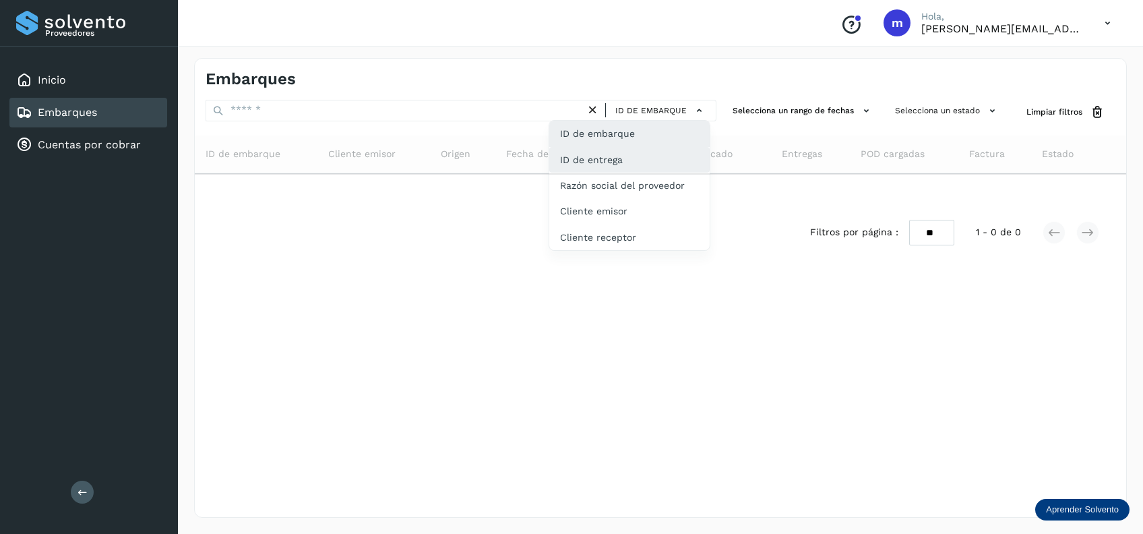
click at [634, 198] on div "ID de entrega" at bounding box center [629, 211] width 160 height 26
type input "**********"
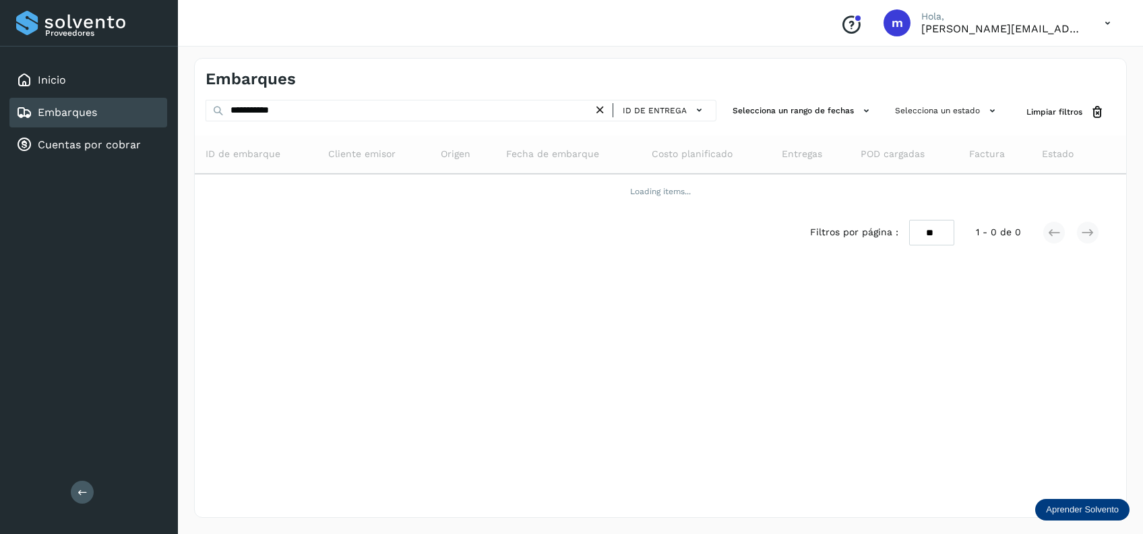
click at [598, 108] on icon at bounding box center [600, 110] width 14 height 14
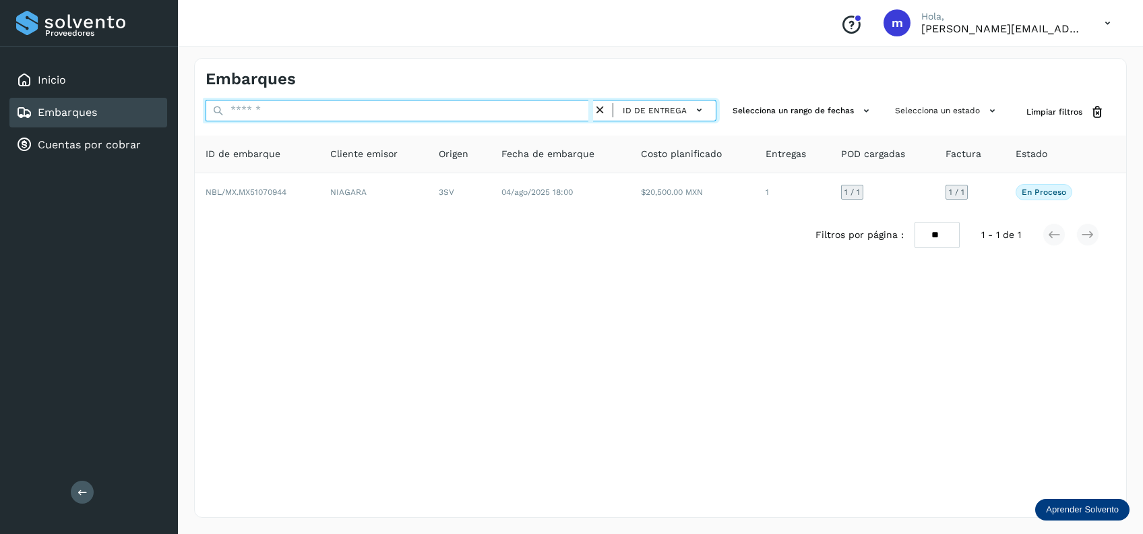
click at [495, 119] on input "text" at bounding box center [399, 111] width 387 height 22
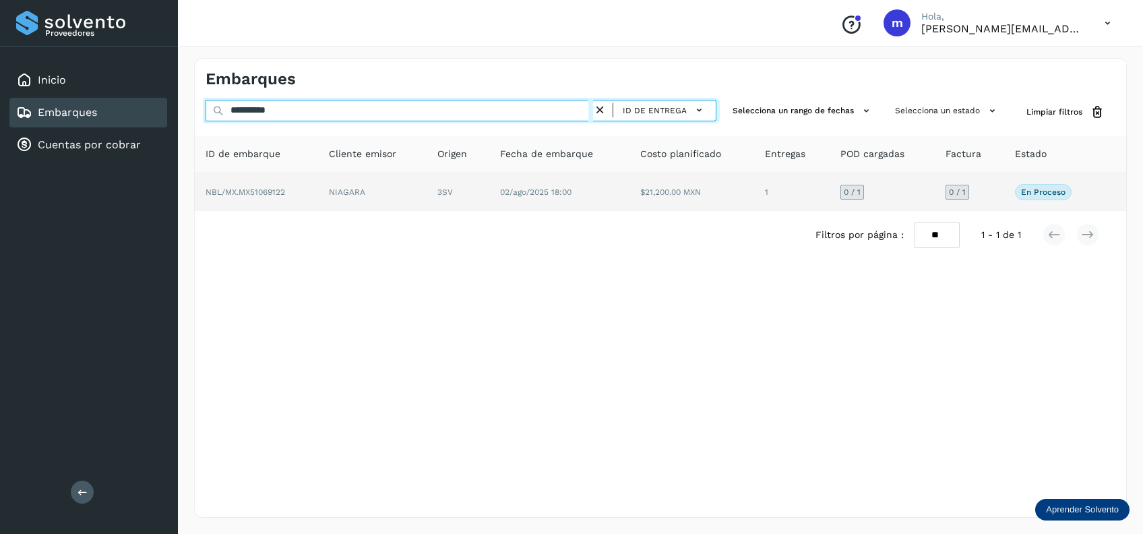
type input "**********"
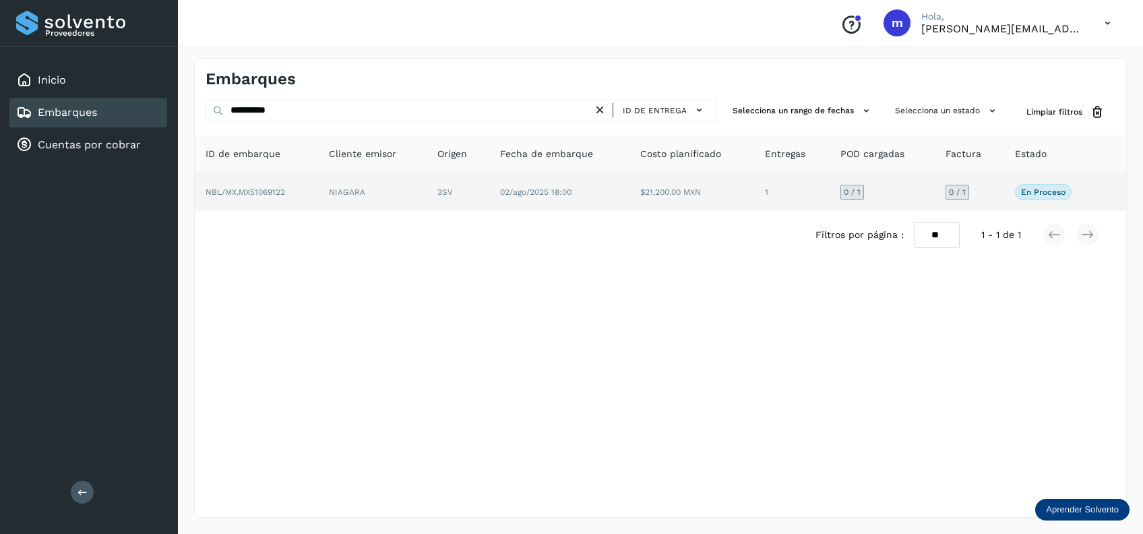
click at [555, 195] on span "02/ago/2025 18:00" at bounding box center [535, 191] width 71 height 9
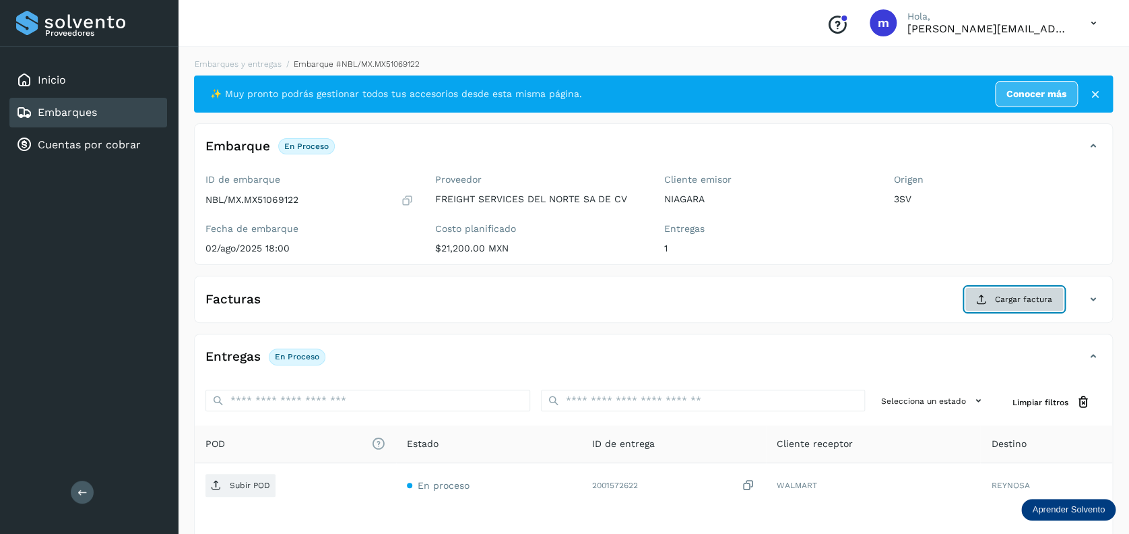
click at [1030, 296] on span "Cargar factura" at bounding box center [1023, 299] width 57 height 12
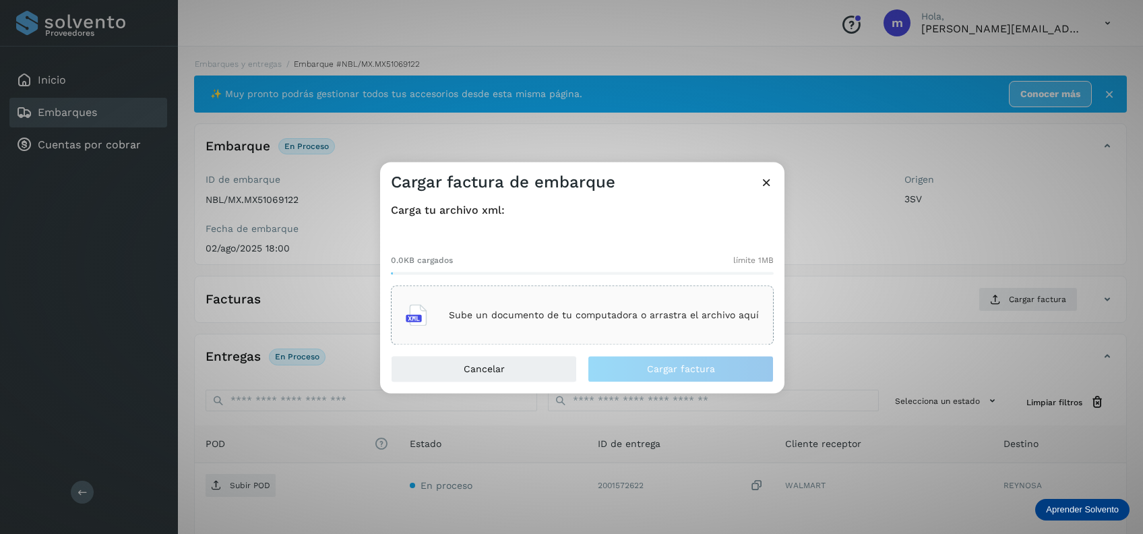
click at [634, 321] on div "Sube un documento de tu computadora o arrastra el archivo aquí" at bounding box center [582, 315] width 353 height 36
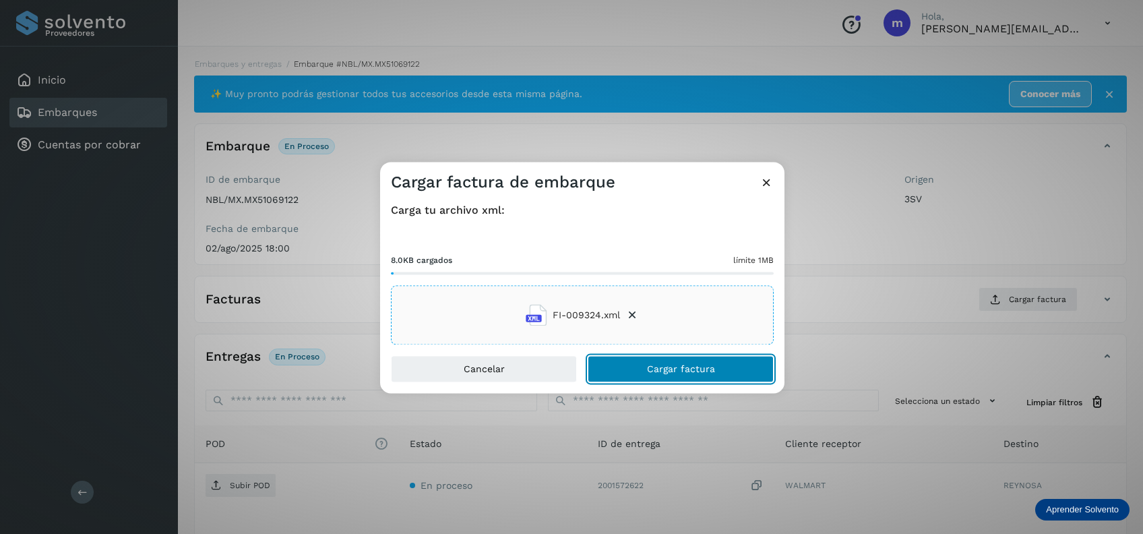
click at [683, 376] on button "Cargar factura" at bounding box center [681, 369] width 186 height 27
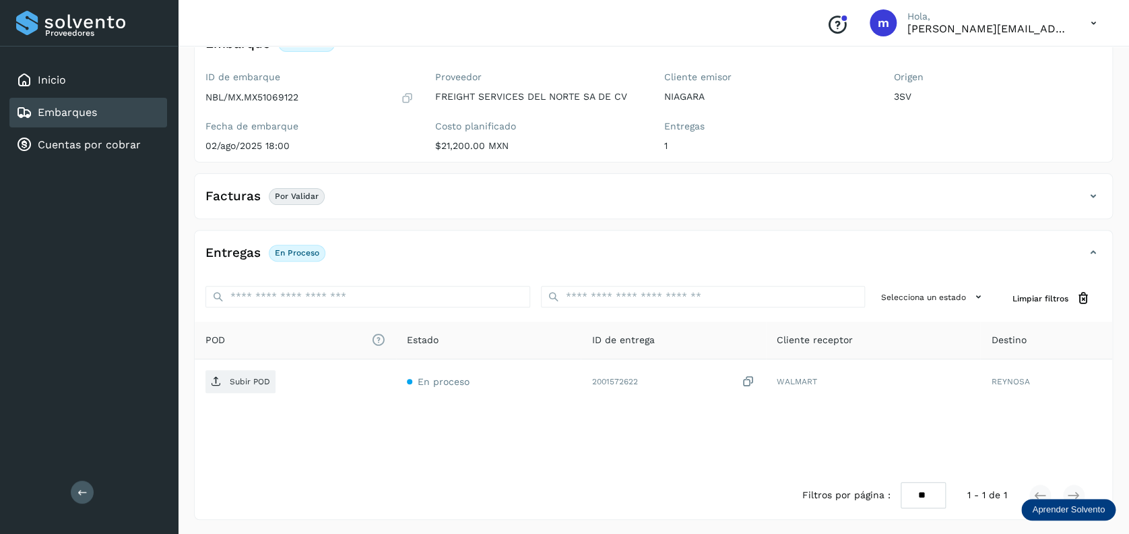
scroll to position [103, 0]
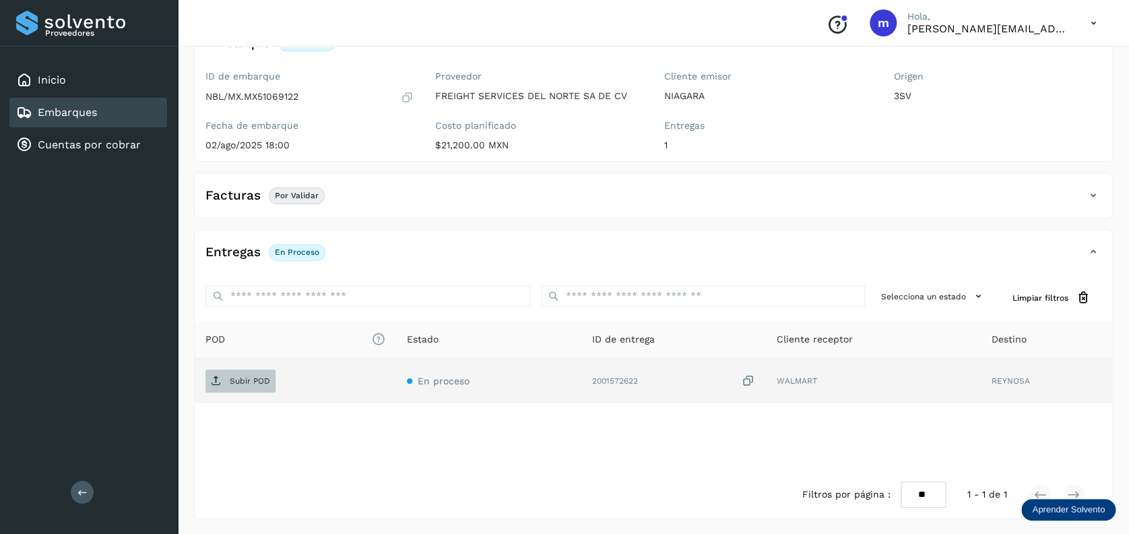
click at [239, 379] on p "Subir POD" at bounding box center [250, 380] width 40 height 9
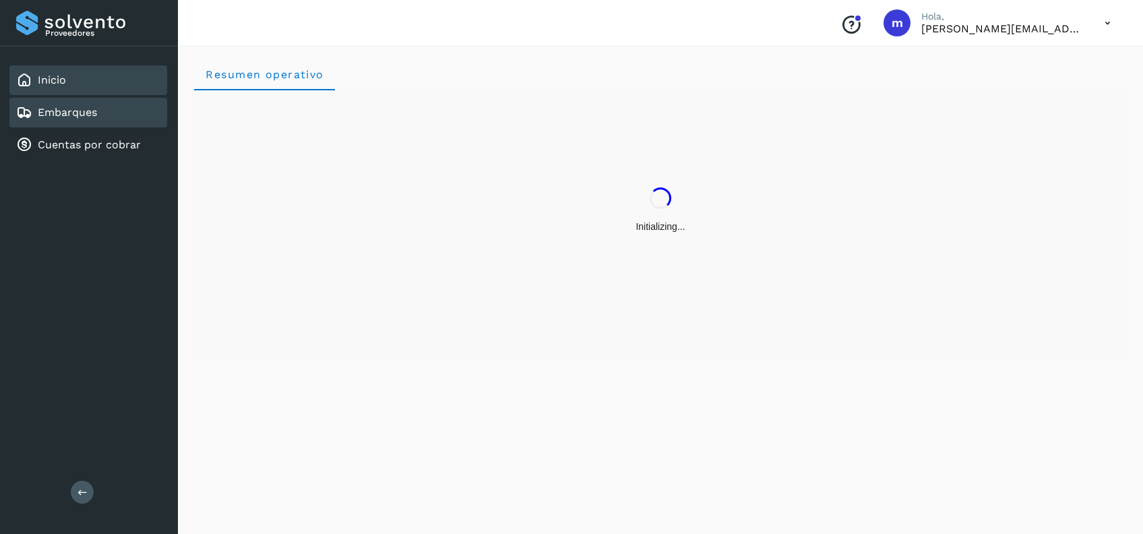
click at [69, 108] on link "Embarques" at bounding box center [67, 112] width 59 height 13
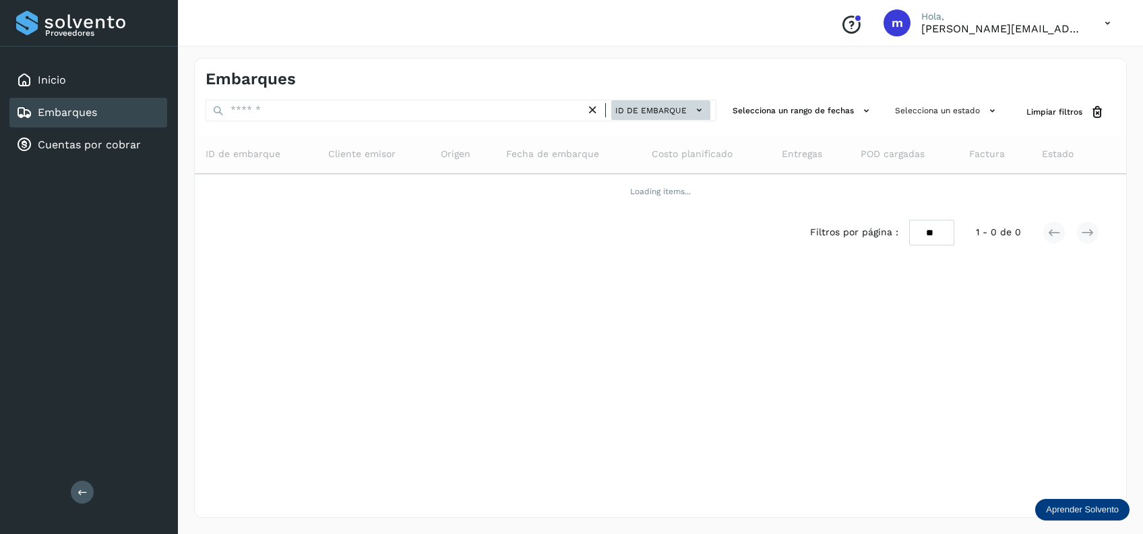
click at [651, 111] on span "ID de embarque" at bounding box center [650, 110] width 71 height 12
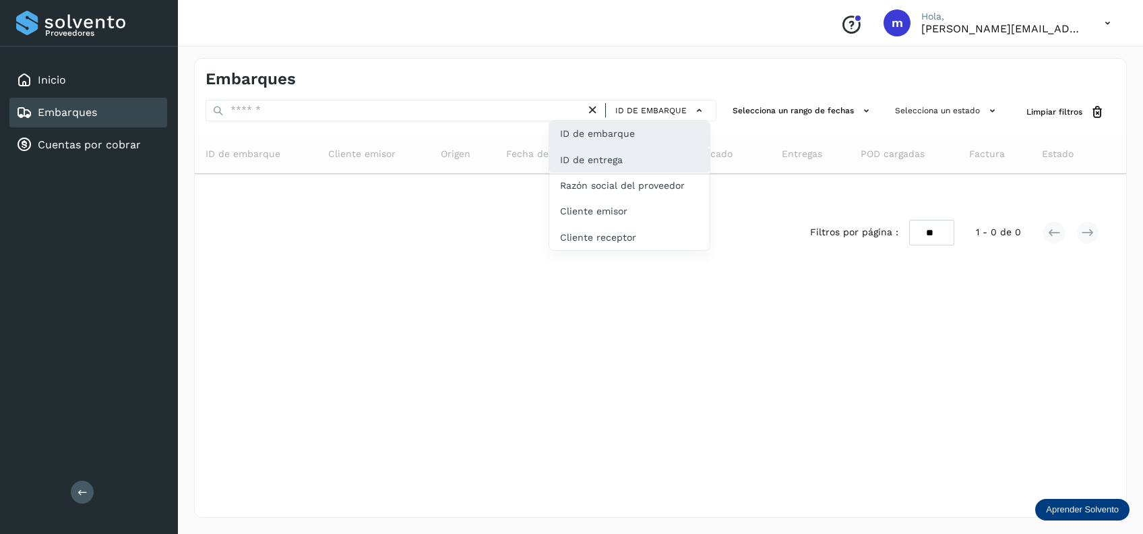
click at [630, 198] on div "ID de entrega" at bounding box center [629, 211] width 160 height 26
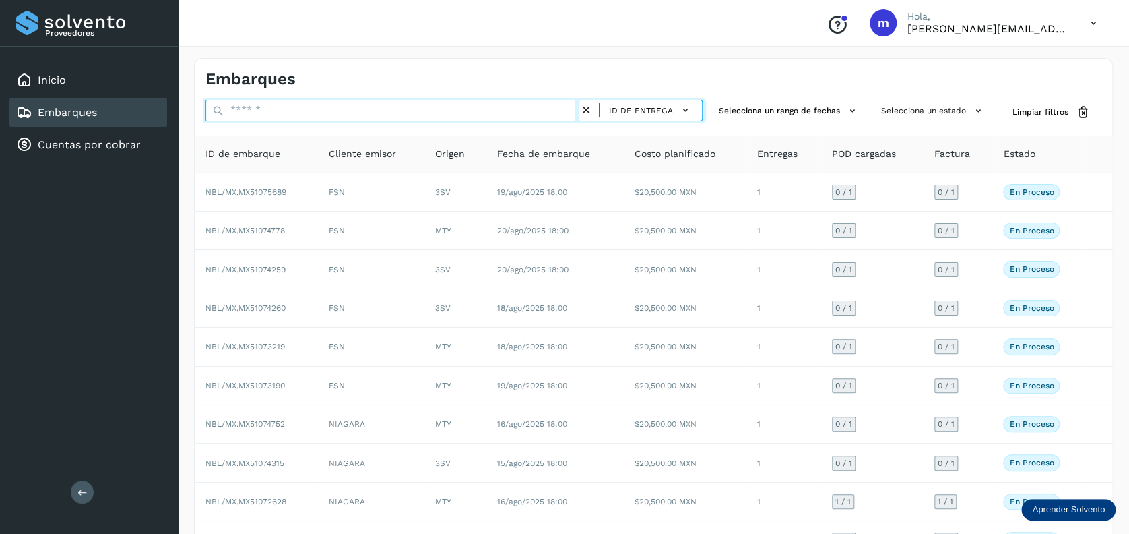
click at [361, 115] on input "text" at bounding box center [393, 111] width 374 height 22
paste input "*********"
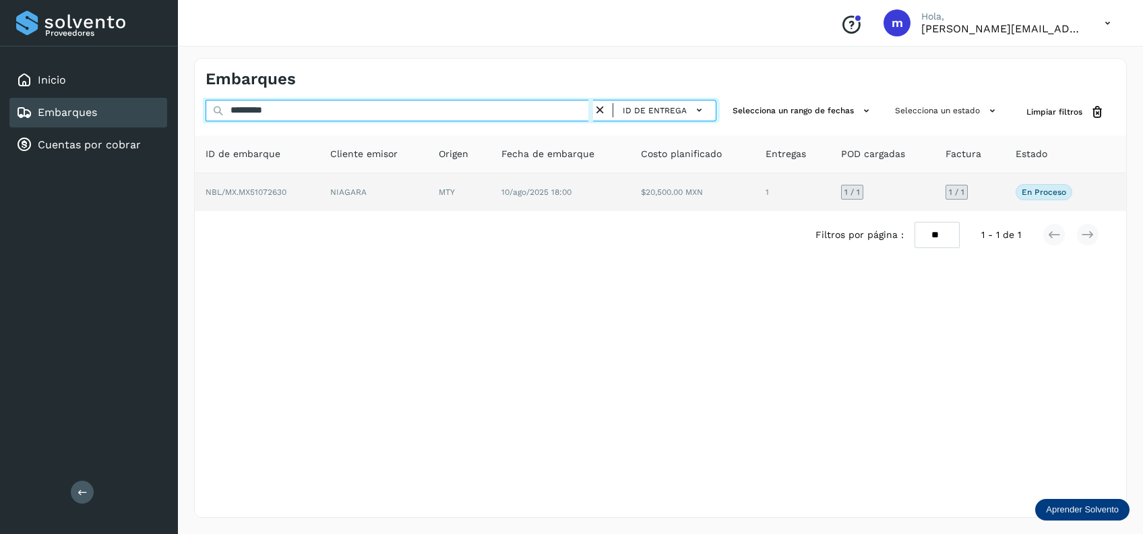
type input "*********"
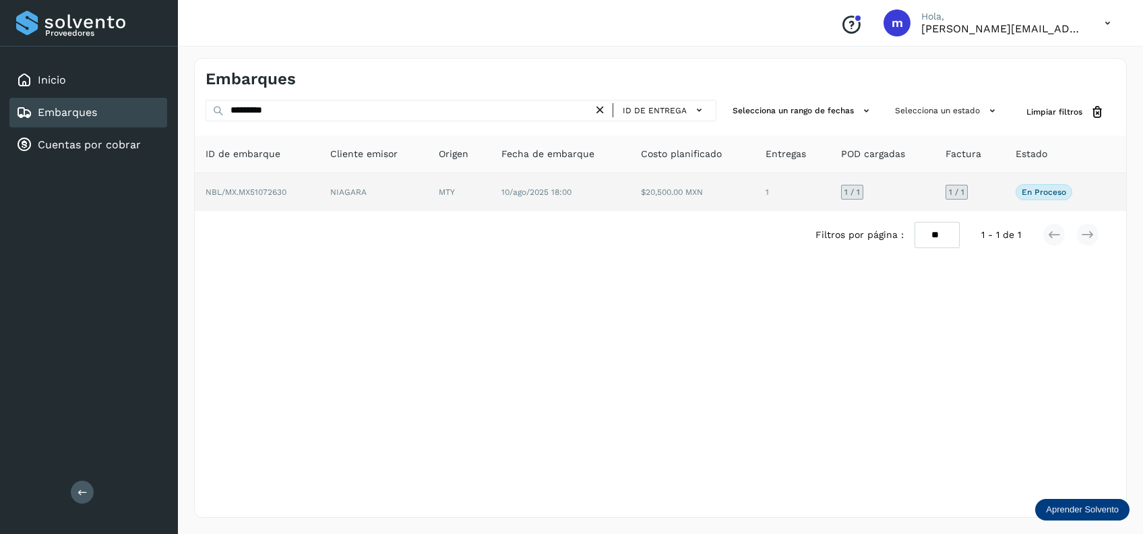
click at [491, 191] on td "MTY" at bounding box center [560, 192] width 139 height 38
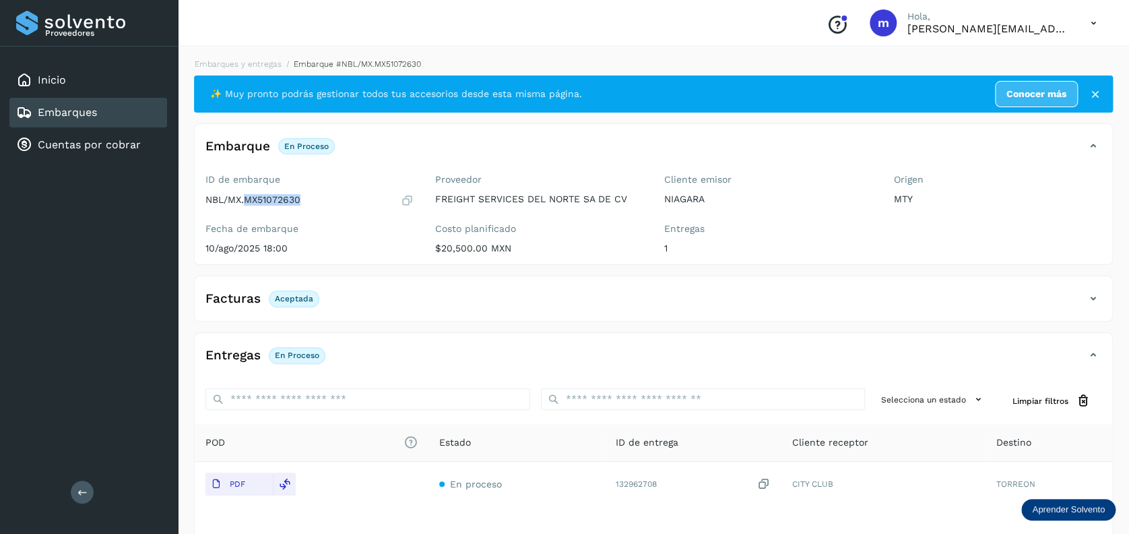
drag, startPoint x: 247, startPoint y: 199, endPoint x: 298, endPoint y: 201, distance: 51.2
click at [298, 201] on p "NBL/MX.MX51072630" at bounding box center [253, 199] width 95 height 11
copy p "MX51072630"
click at [92, 108] on link "Embarques" at bounding box center [67, 112] width 59 height 13
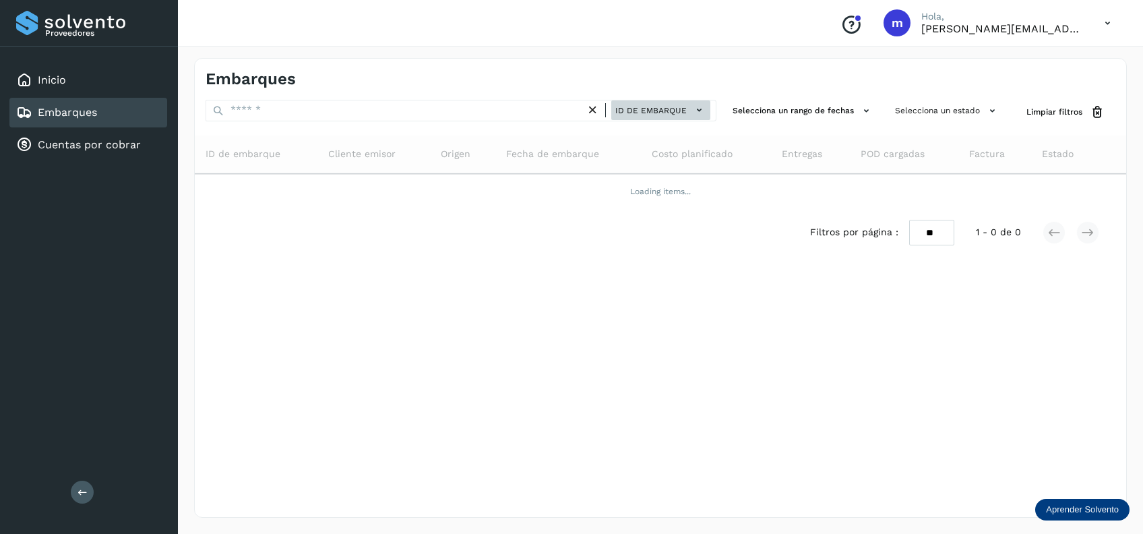
click at [653, 107] on span "ID de embarque" at bounding box center [650, 110] width 71 height 12
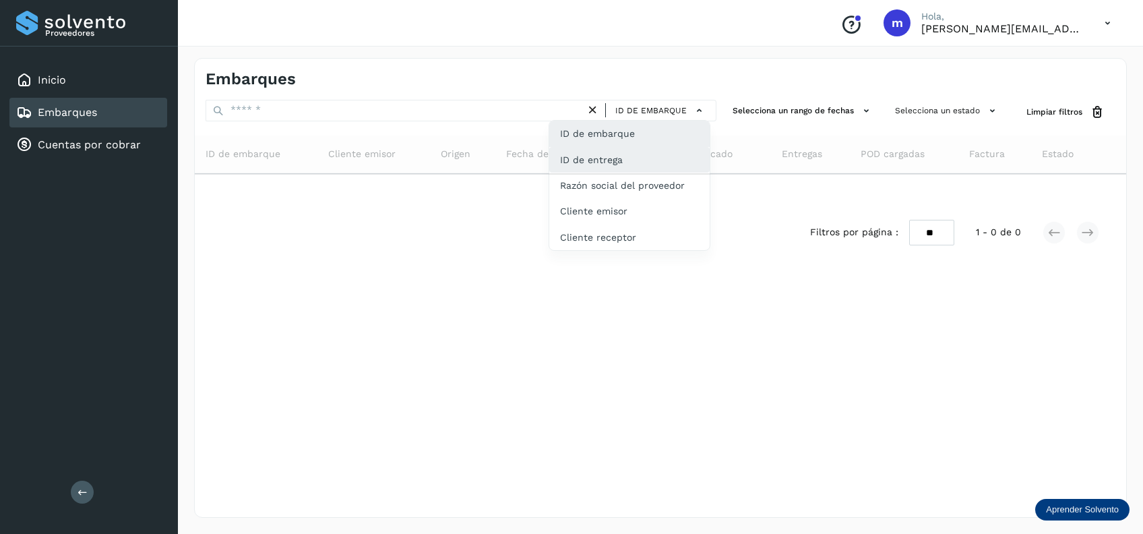
click at [633, 198] on div "ID de entrega" at bounding box center [629, 211] width 160 height 26
type input "*********"
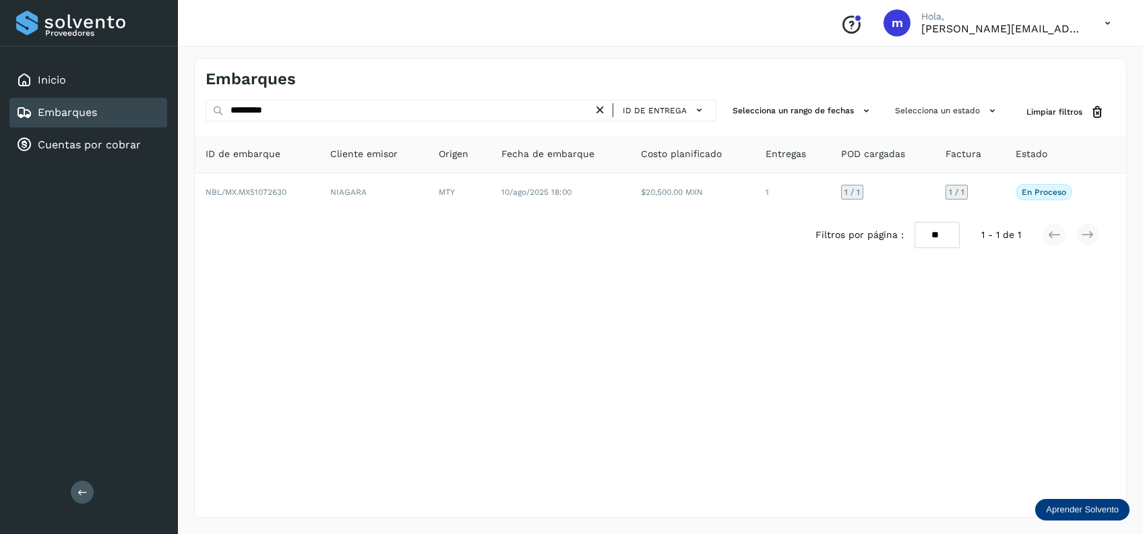
click at [598, 108] on icon at bounding box center [600, 110] width 14 height 14
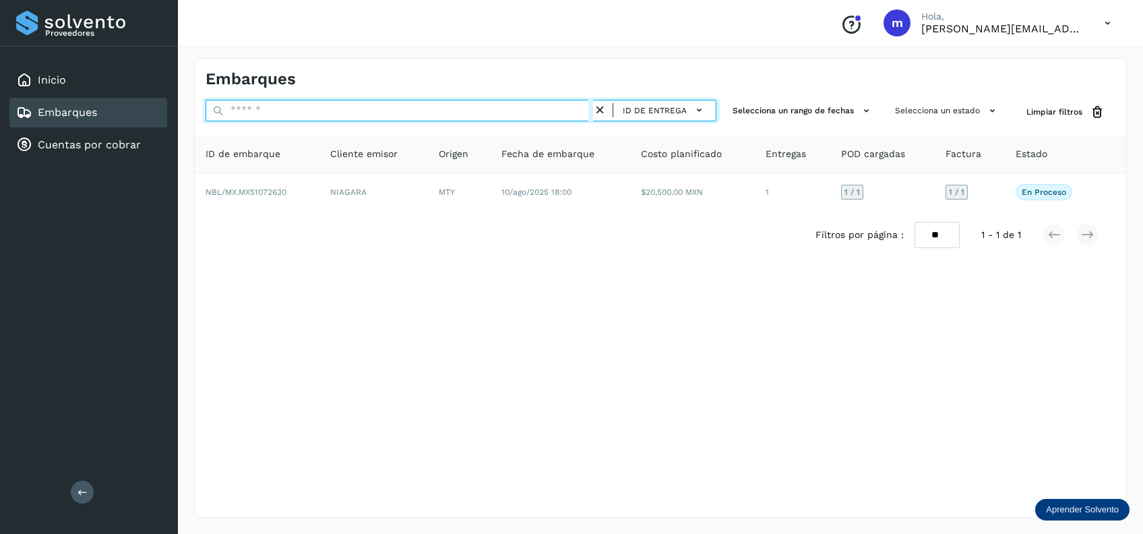
click at [487, 110] on input "text" at bounding box center [399, 111] width 387 height 22
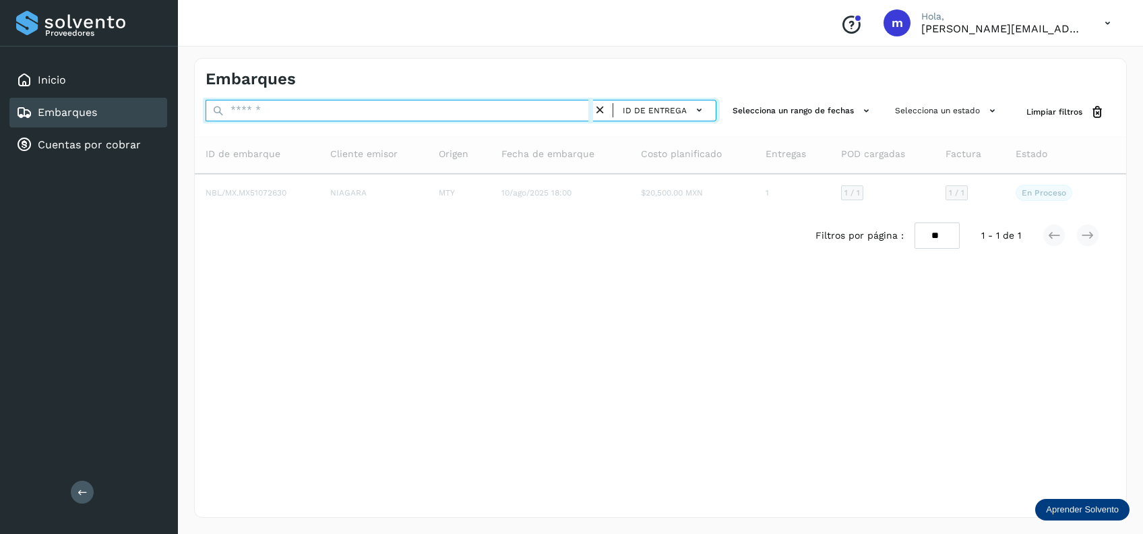
paste input "**********"
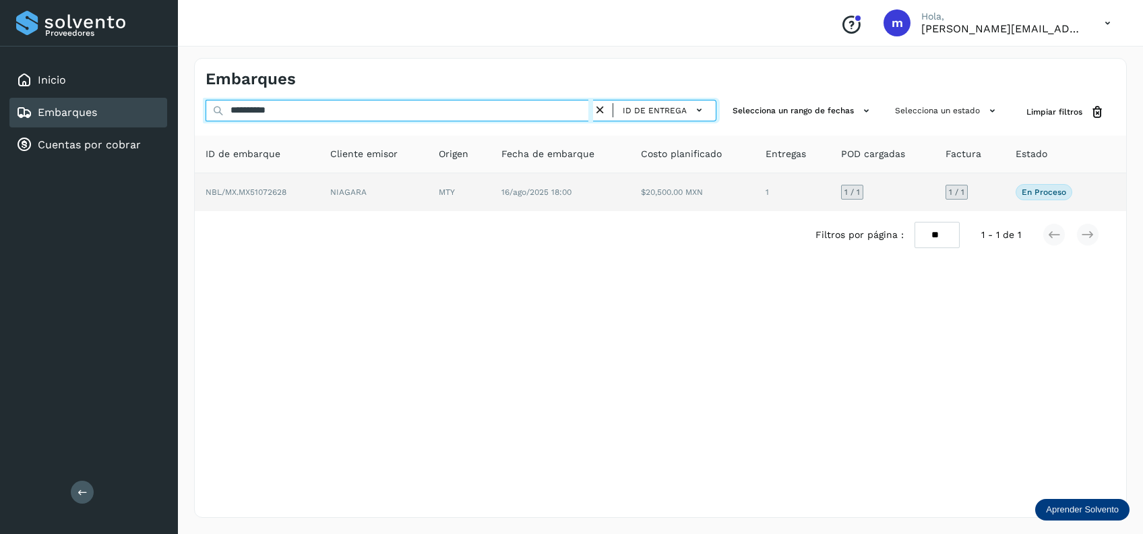
type input "**********"
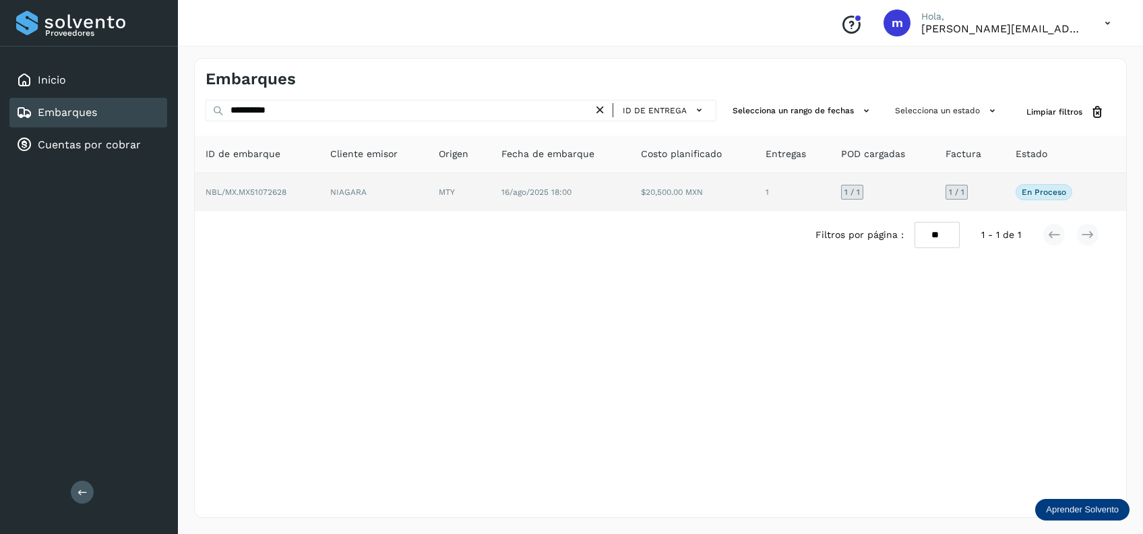
click at [538, 195] on span "16/ago/2025 18:00" at bounding box center [536, 191] width 70 height 9
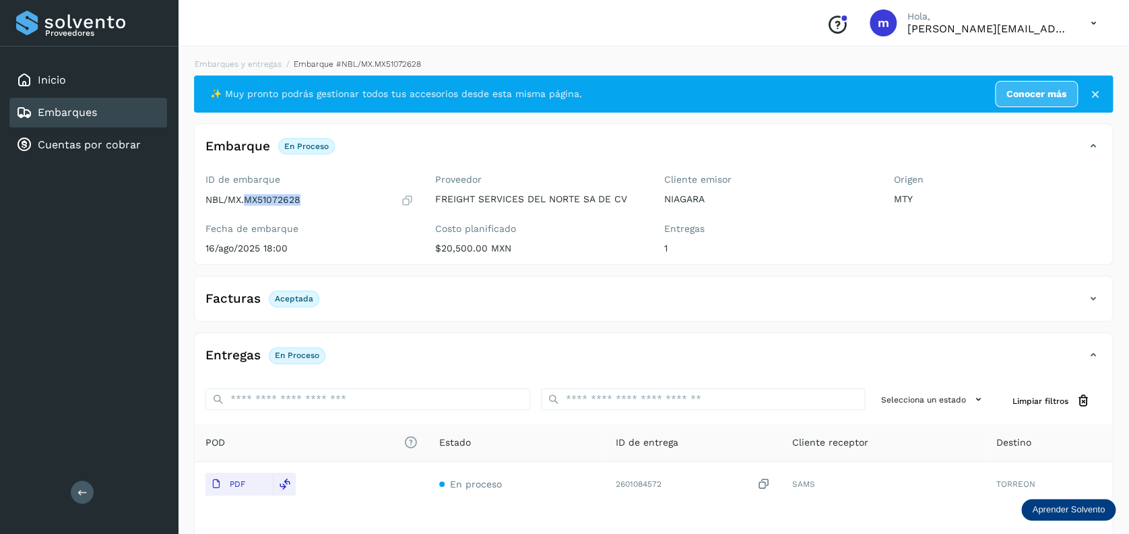
drag, startPoint x: 244, startPoint y: 199, endPoint x: 304, endPoint y: 197, distance: 60.0
click at [304, 197] on div "NBL/MX.MX51072628" at bounding box center [310, 199] width 208 height 13
copy p "MX51072628"
click at [104, 122] on div "Embarques" at bounding box center [88, 113] width 158 height 30
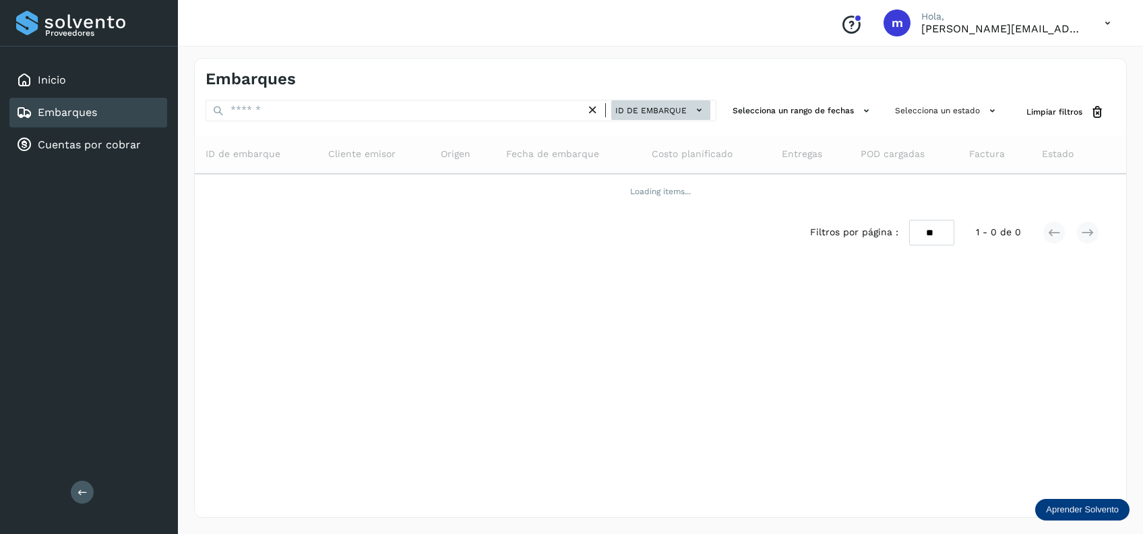
click at [679, 109] on span "ID de embarque" at bounding box center [650, 110] width 71 height 12
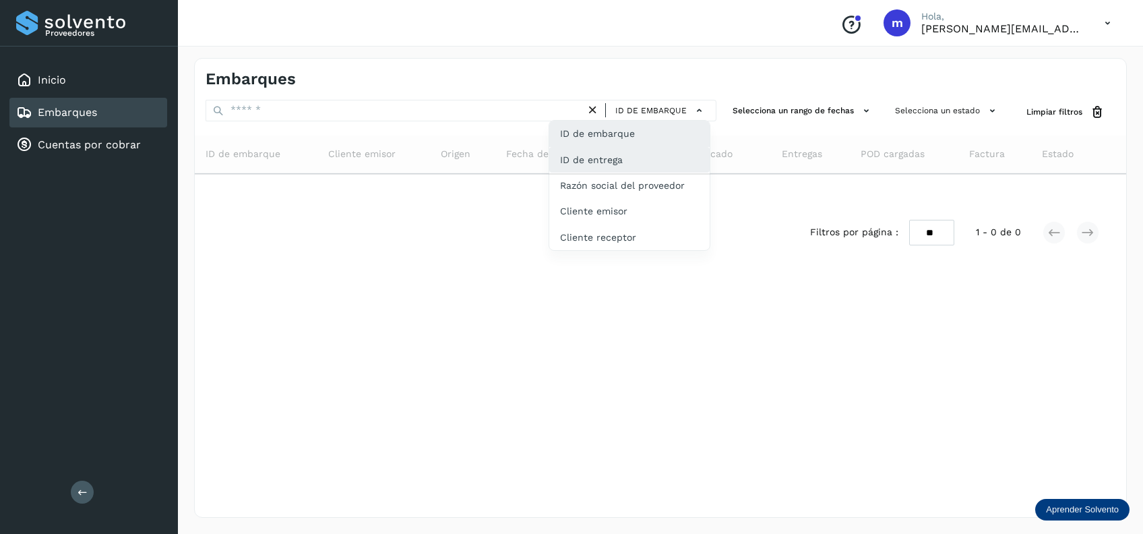
click at [650, 198] on div "ID de entrega" at bounding box center [629, 211] width 160 height 26
type input "**********"
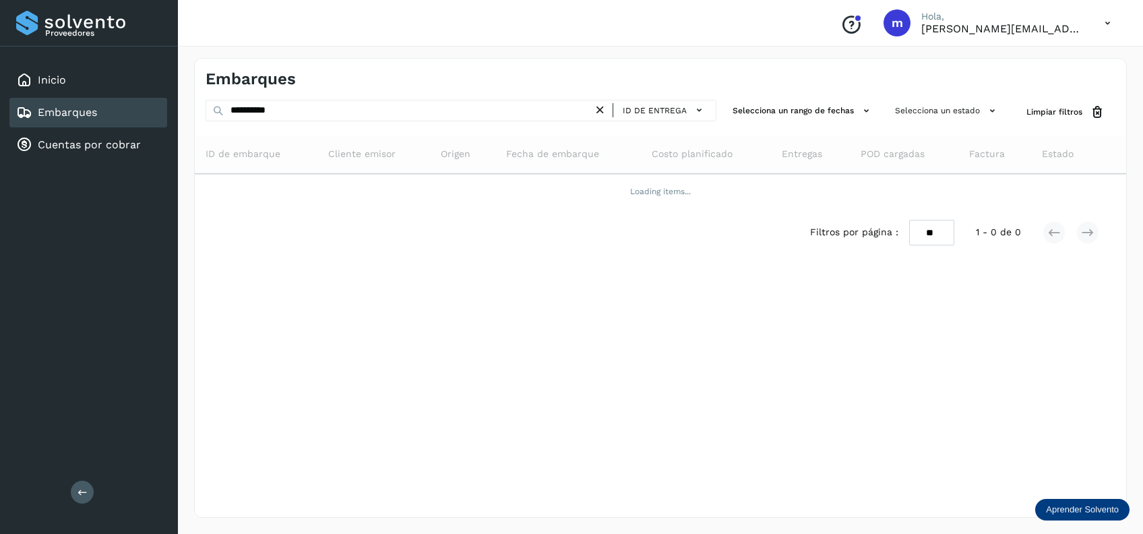
click at [600, 107] on icon at bounding box center [600, 110] width 14 height 14
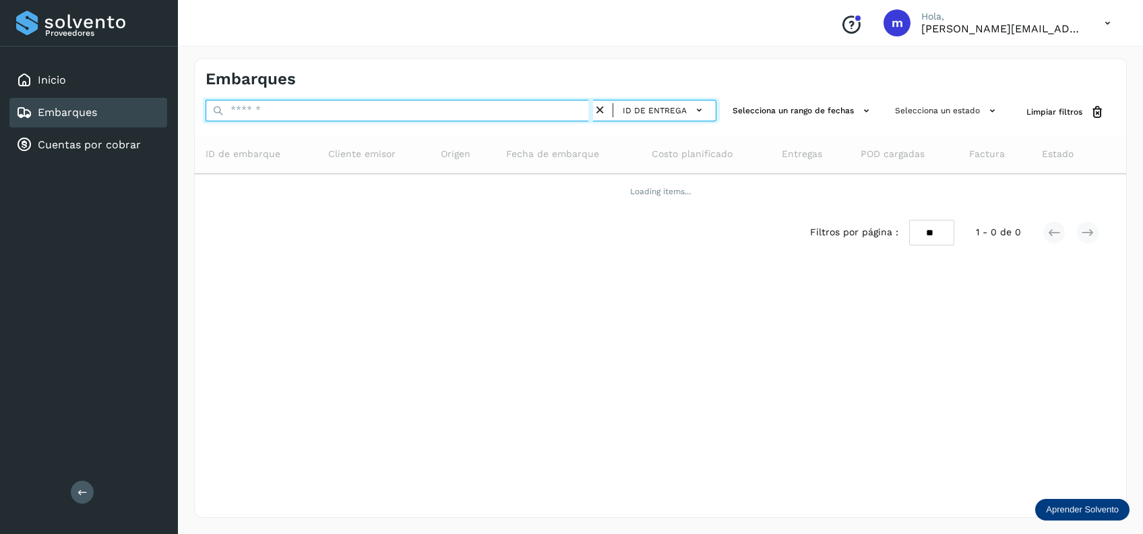
click at [385, 113] on input "text" at bounding box center [399, 111] width 387 height 22
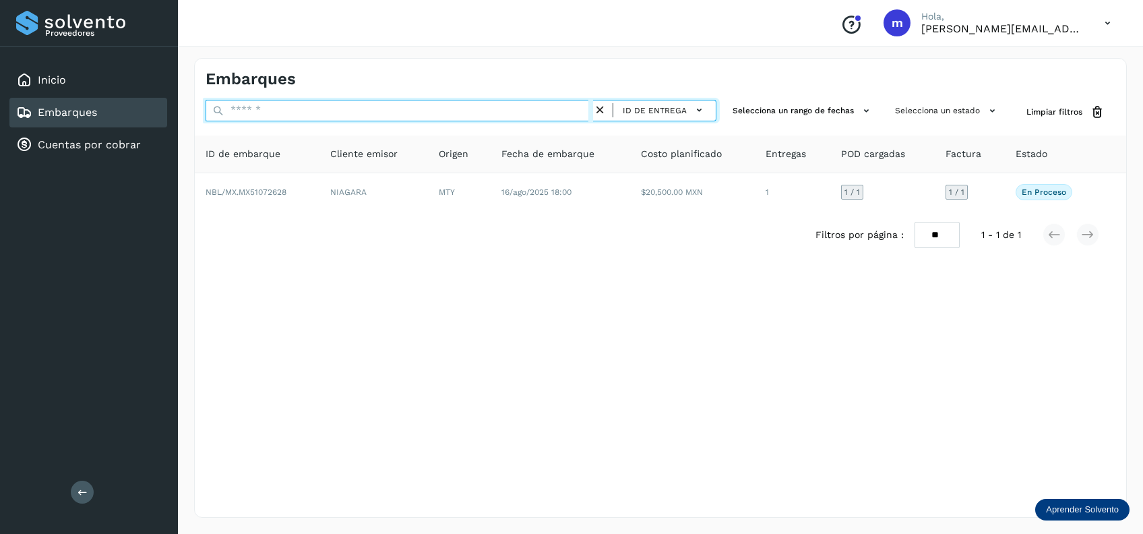
paste input "**********"
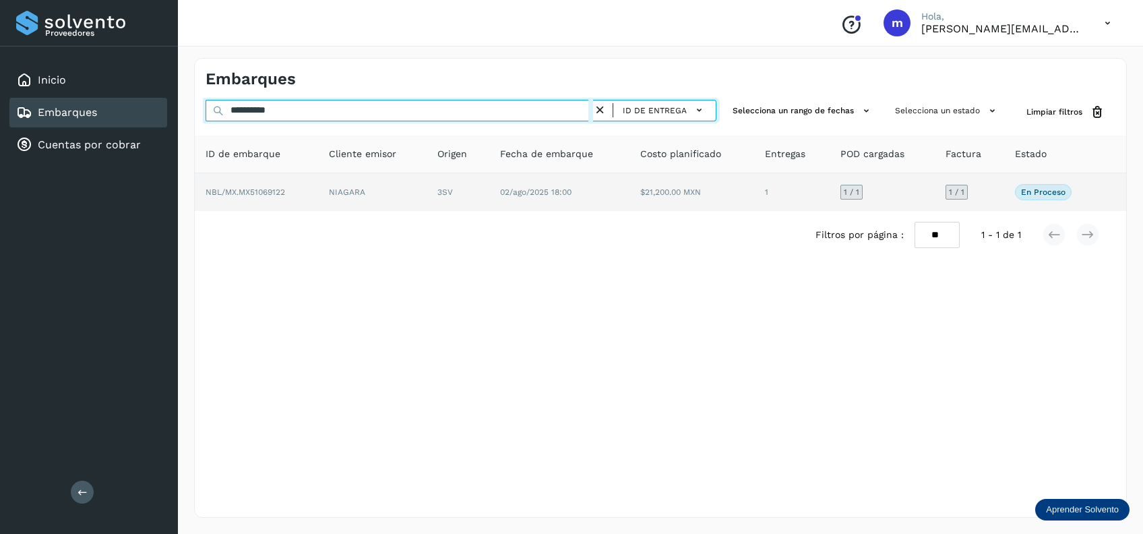
type input "**********"
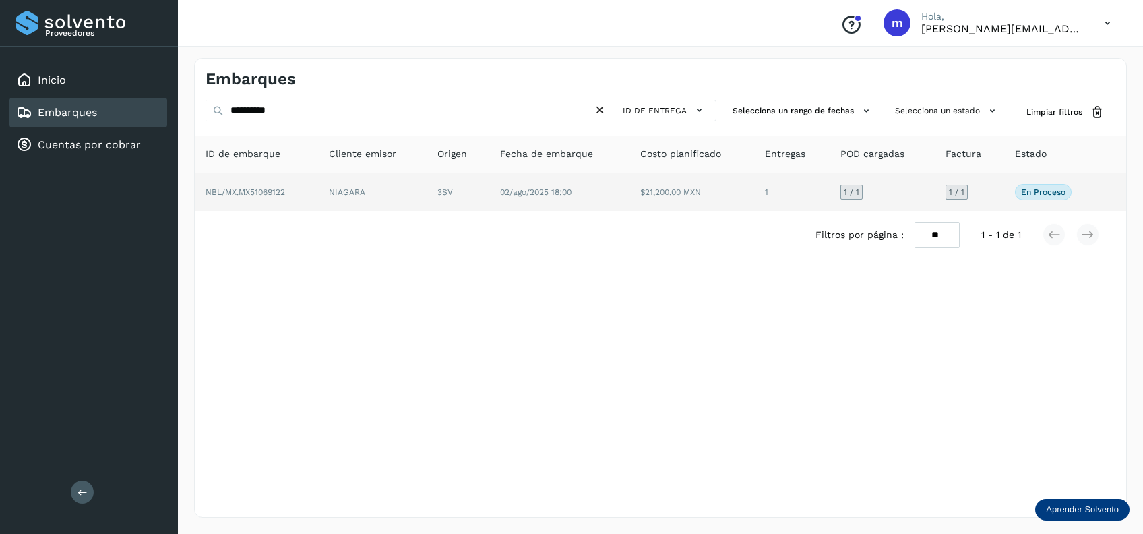
click at [629, 199] on td "02/ago/2025 18:00" at bounding box center [691, 192] width 125 height 38
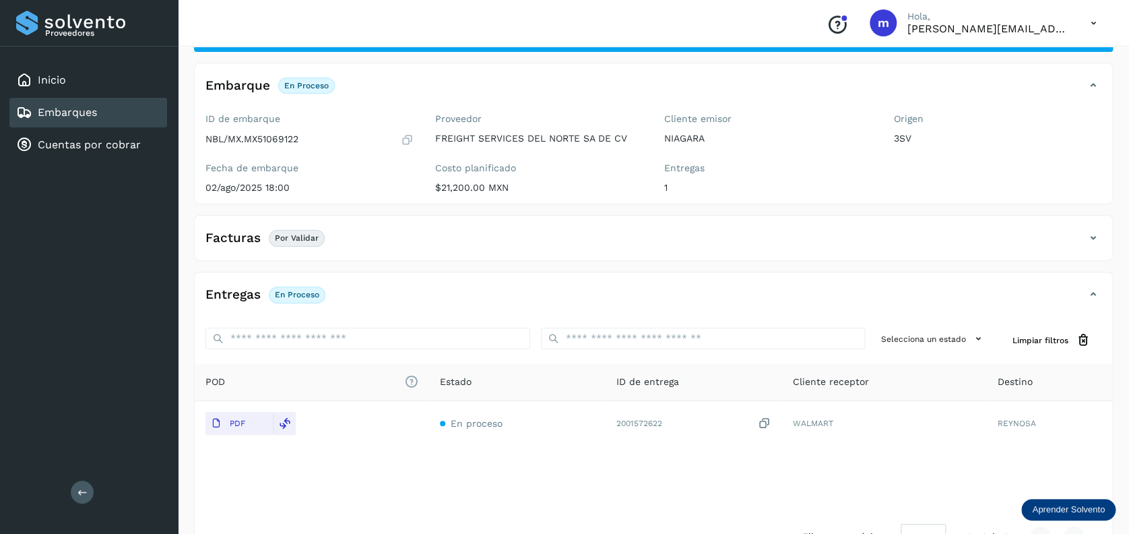
scroll to position [103, 0]
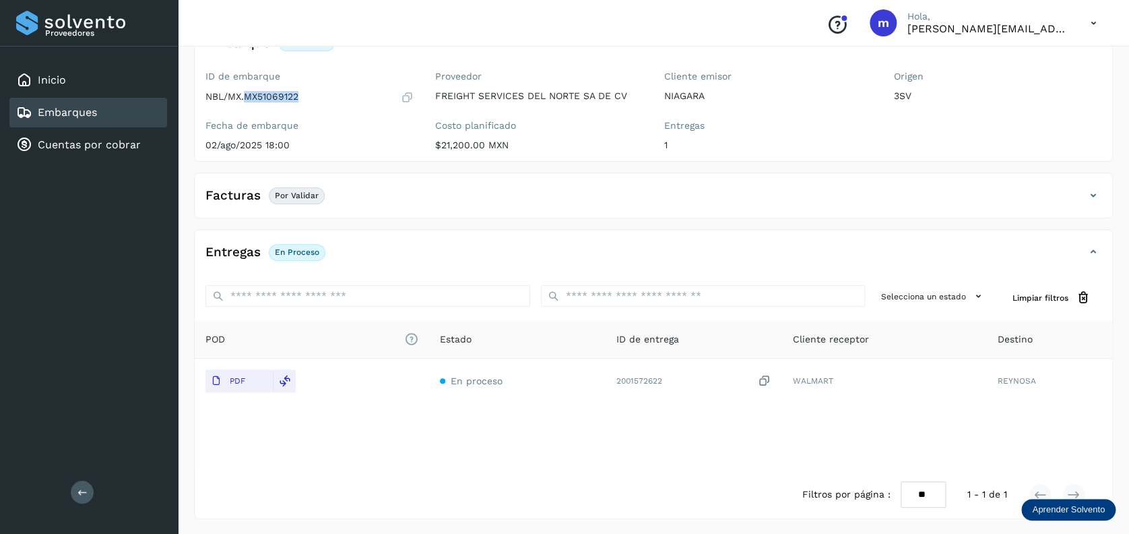
drag, startPoint x: 244, startPoint y: 93, endPoint x: 311, endPoint y: 93, distance: 66.7
click at [311, 93] on div "NBL/MX.MX51069122" at bounding box center [310, 96] width 208 height 13
copy p "MX51069122"
click at [140, 113] on div "Embarques" at bounding box center [88, 113] width 158 height 30
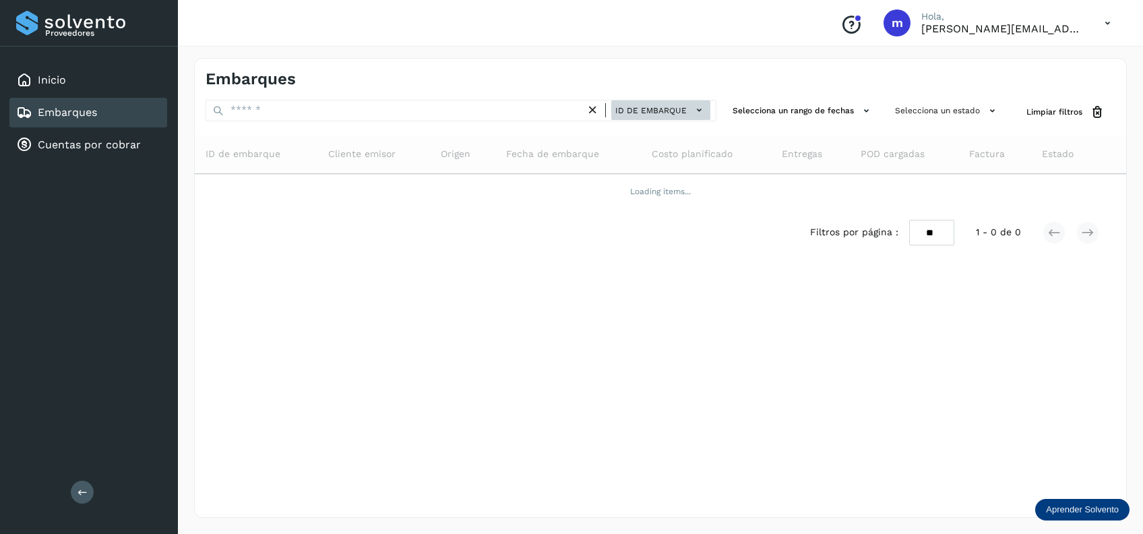
click at [658, 114] on span "ID de embarque" at bounding box center [650, 110] width 71 height 12
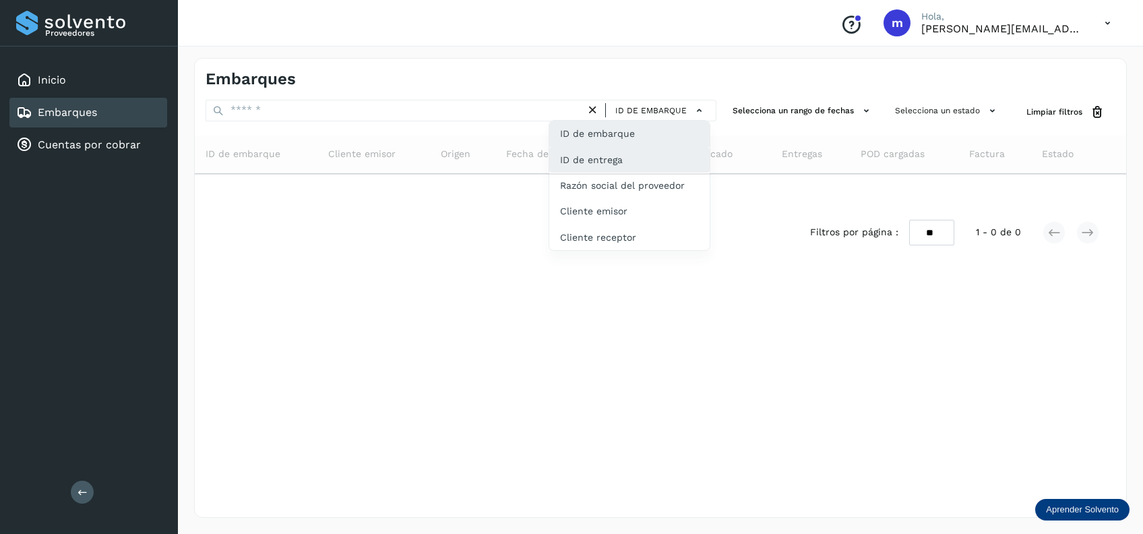
click at [633, 198] on div "ID de entrega" at bounding box center [629, 211] width 160 height 26
type input "**********"
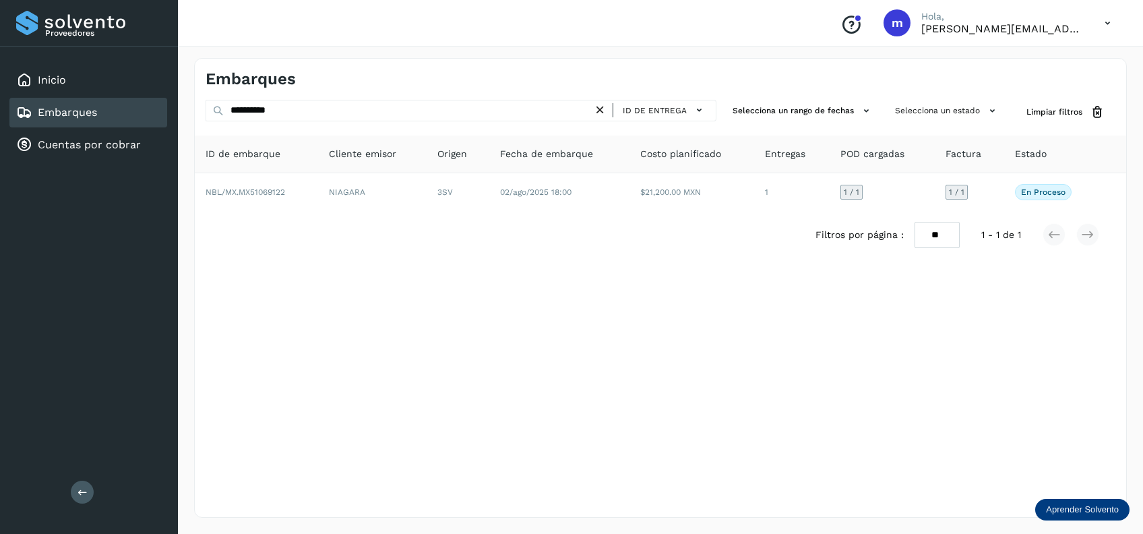
click at [599, 108] on icon at bounding box center [600, 110] width 14 height 14
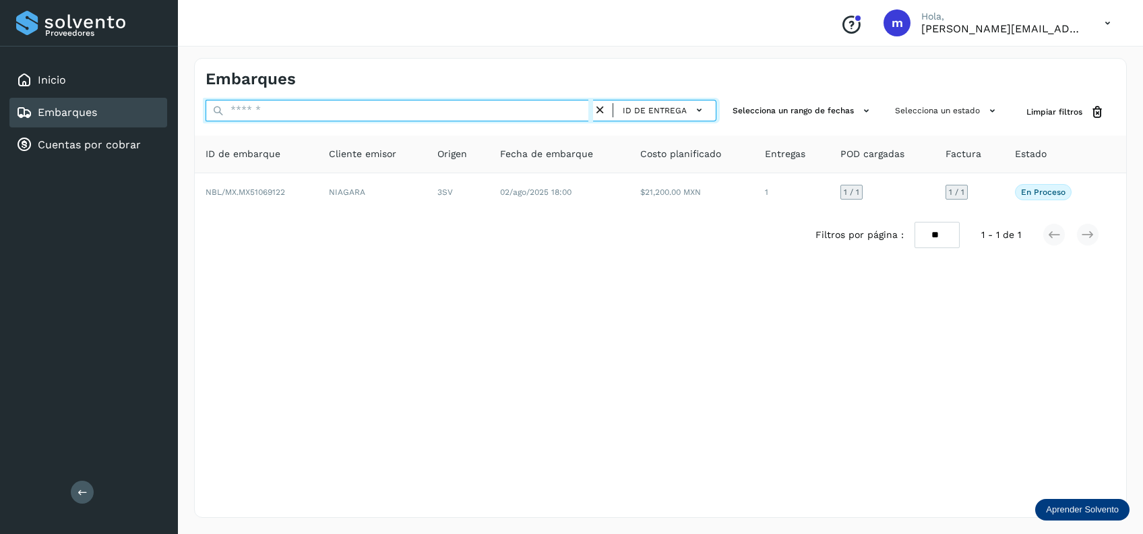
click at [524, 108] on input "text" at bounding box center [399, 111] width 387 height 22
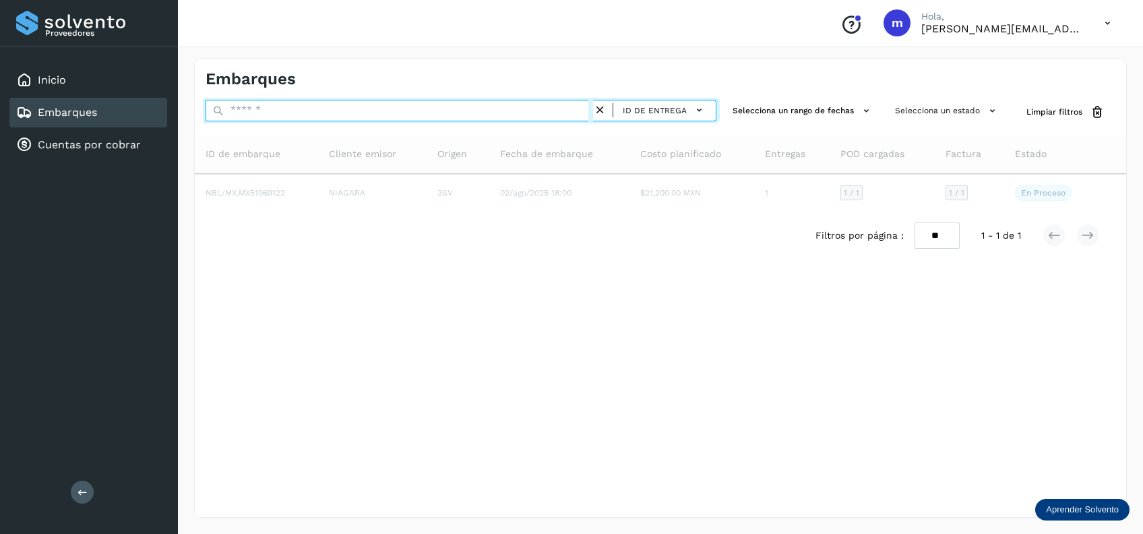
paste input "**********"
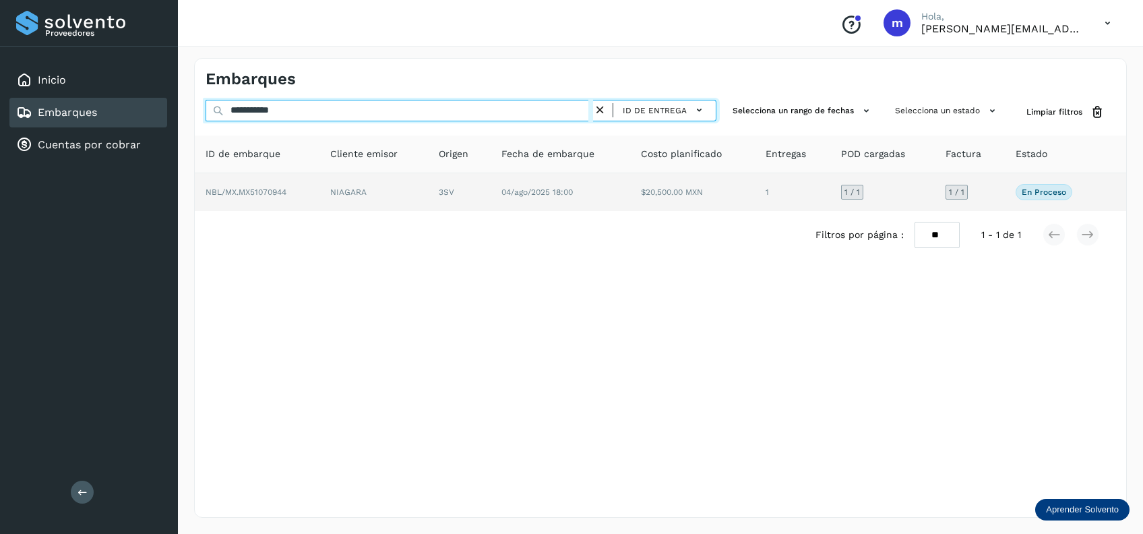
type input "**********"
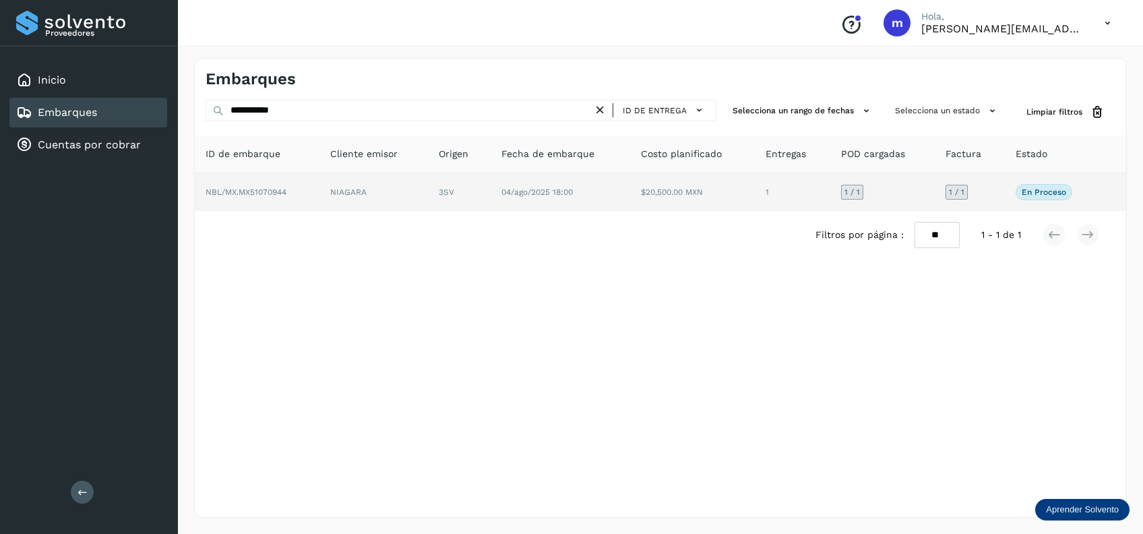
click at [630, 191] on td "04/ago/2025 18:00" at bounding box center [692, 192] width 125 height 38
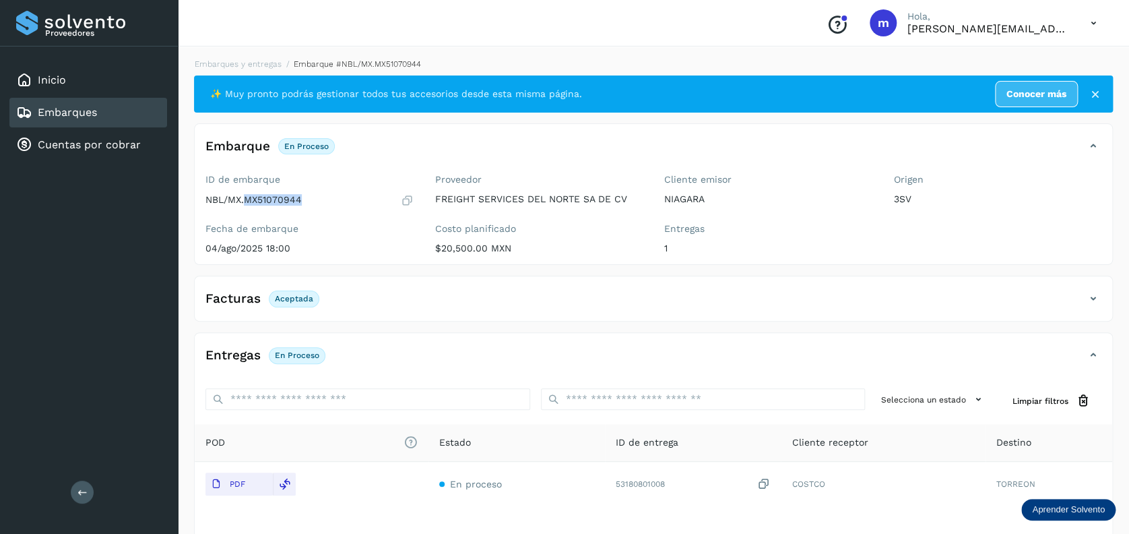
drag, startPoint x: 245, startPoint y: 195, endPoint x: 300, endPoint y: 194, distance: 55.3
click at [300, 194] on p "NBL/MX.MX51070944" at bounding box center [254, 199] width 96 height 11
copy p "MX51070944"
